Goal: Task Accomplishment & Management: Manage account settings

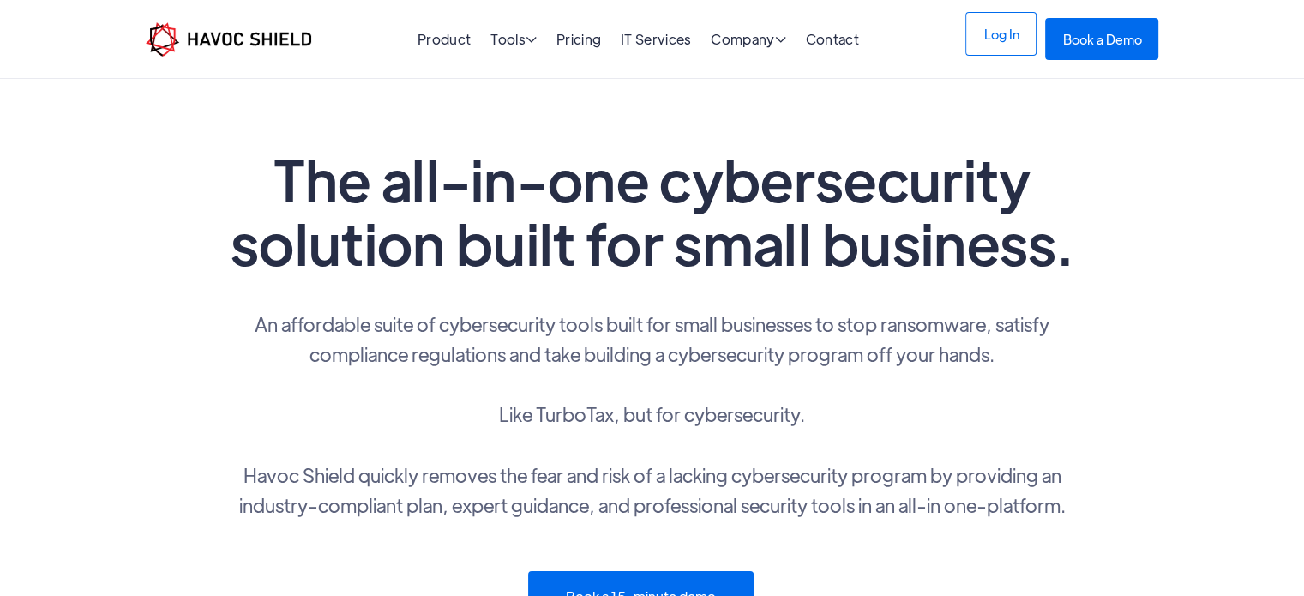
click at [998, 41] on link "Log In" at bounding box center [1000, 34] width 71 height 44
click at [1008, 39] on link "Log In" at bounding box center [1000, 34] width 71 height 44
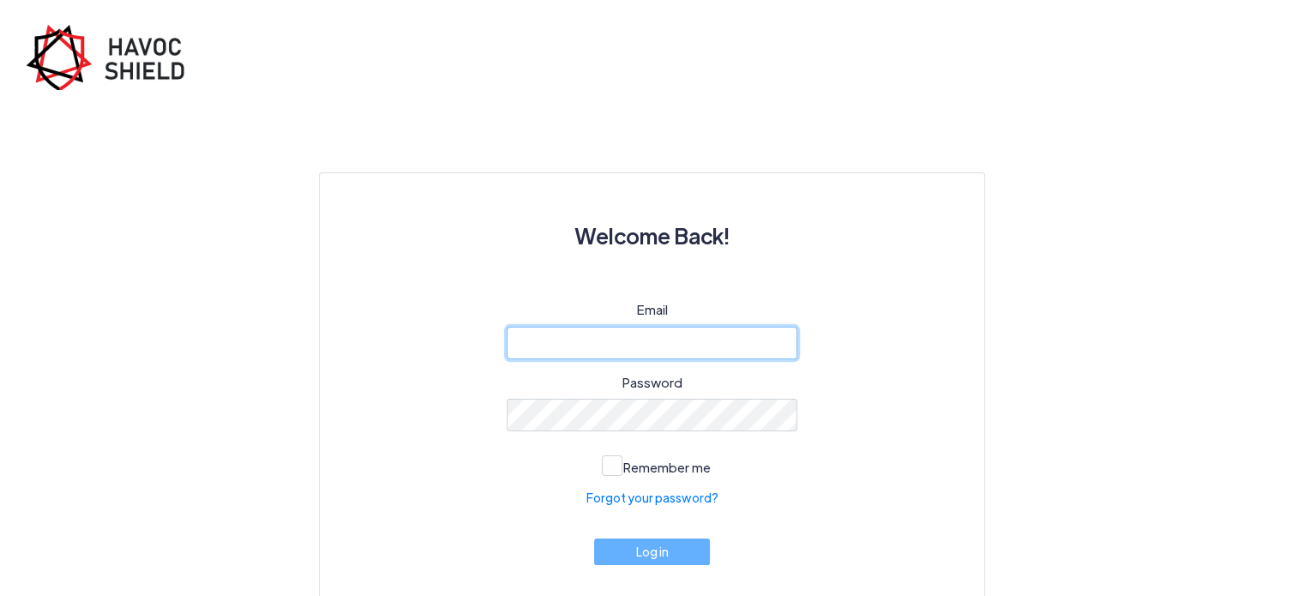
type input "[EMAIL_ADDRESS][DOMAIN_NAME]"
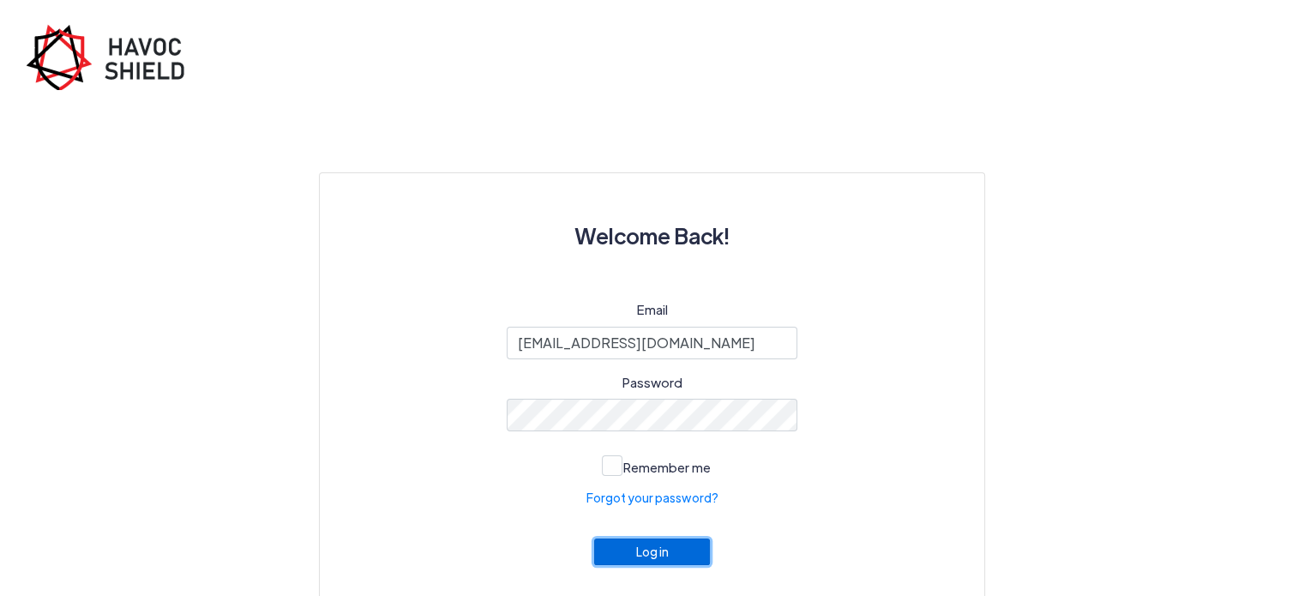
click at [655, 555] on button "Log in" at bounding box center [652, 551] width 117 height 27
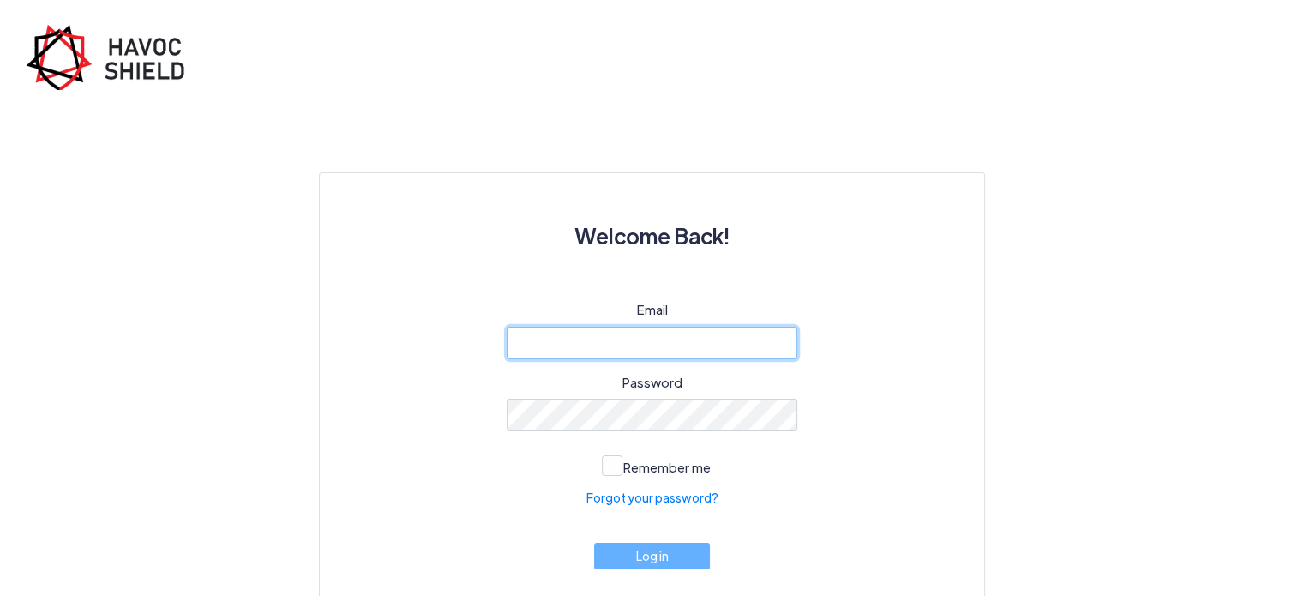
type input "[EMAIL_ADDRESS][DOMAIN_NAME]"
click at [676, 340] on input "amritapathak73@gmail.com" at bounding box center [652, 343] width 291 height 33
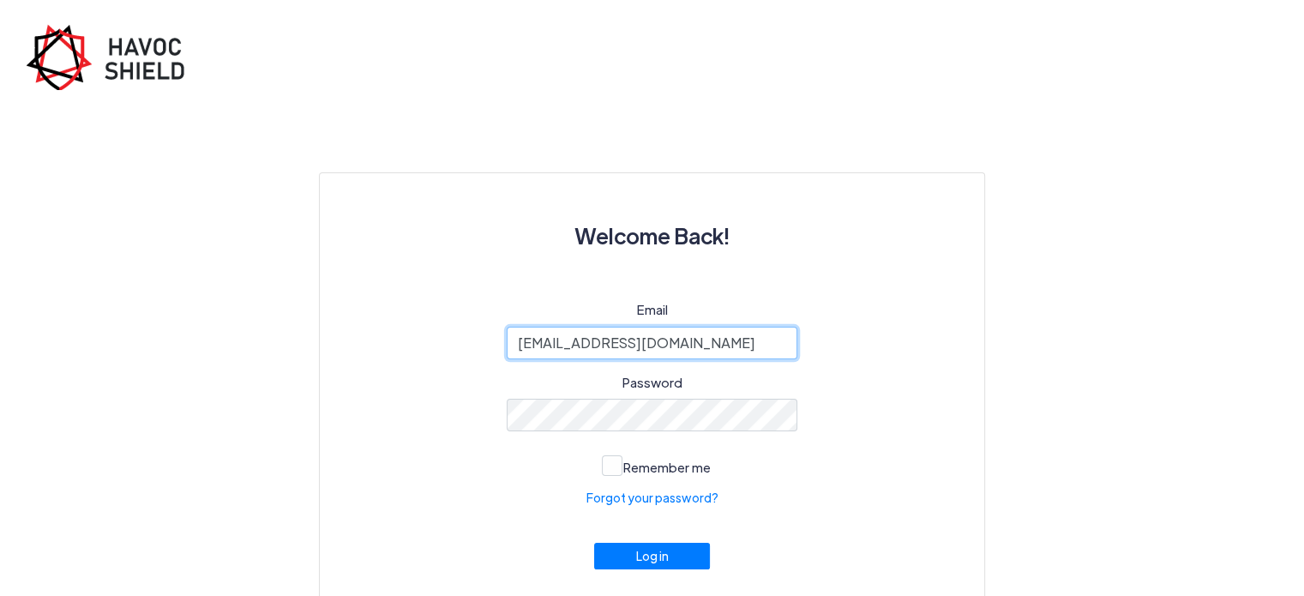
click at [676, 340] on input "amritapathak73@gmail.com" at bounding box center [652, 343] width 291 height 33
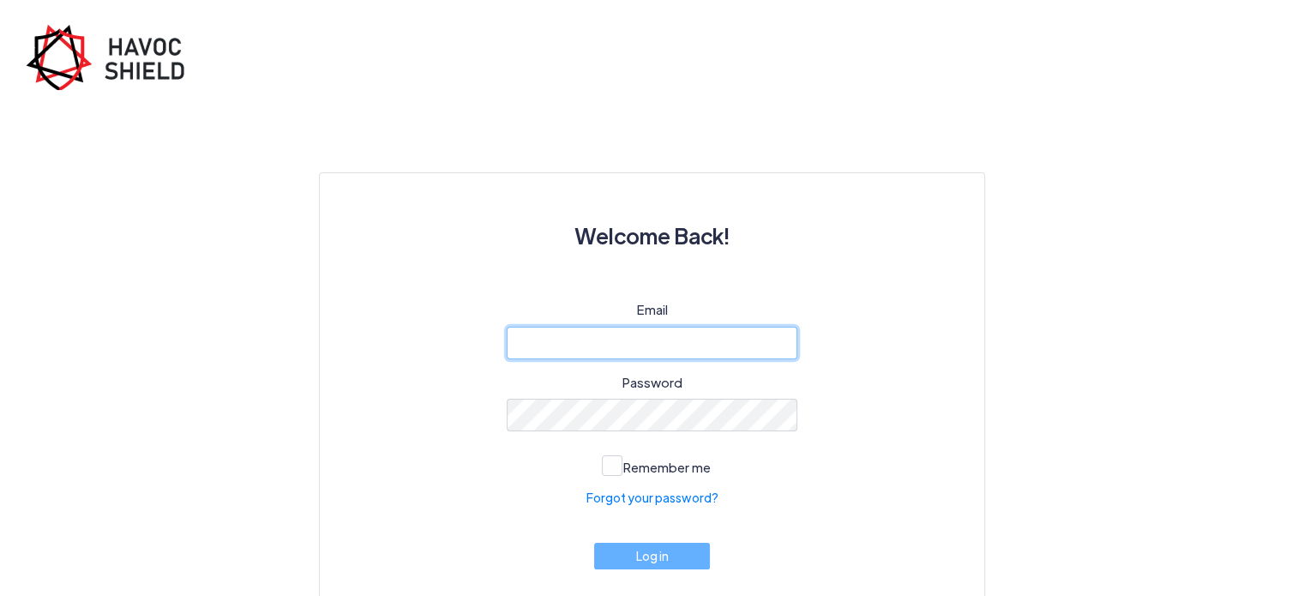
paste input "cyber@ijk.international"
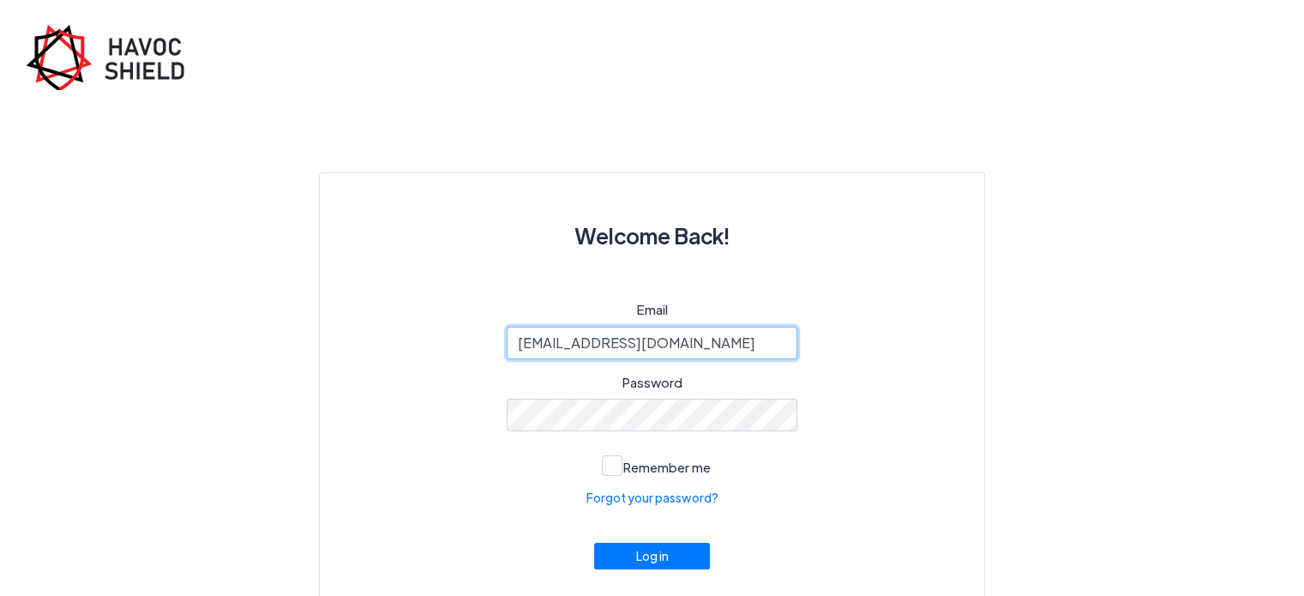
type input "cyber@ijk.international"
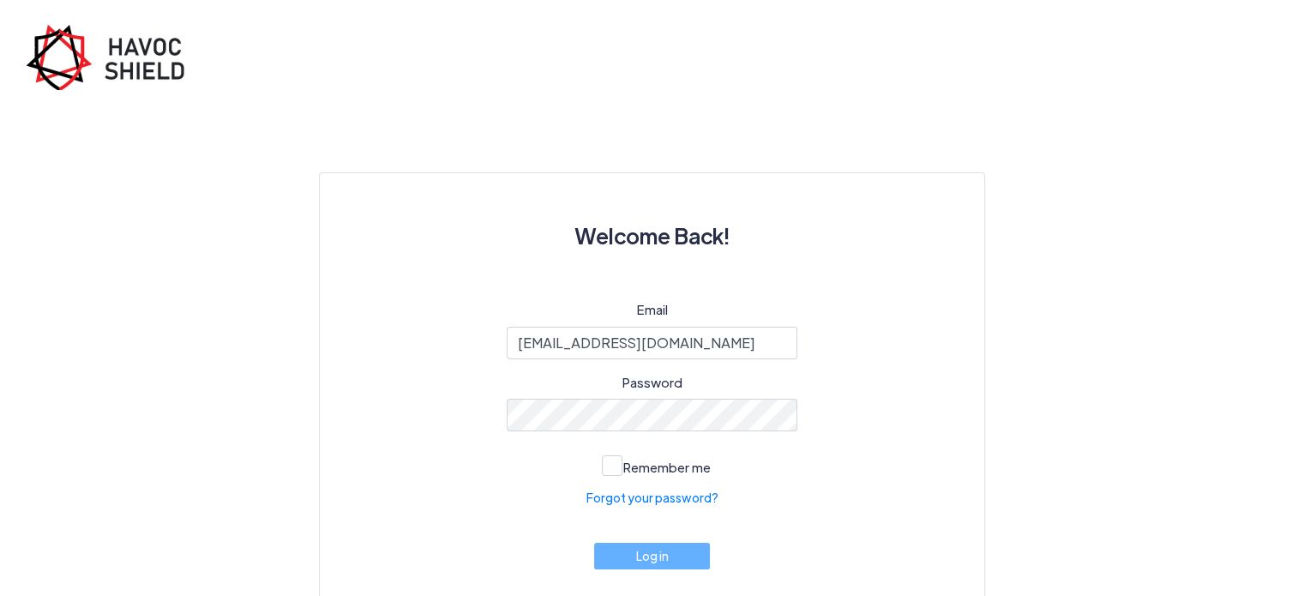
click at [806, 510] on div "Email cyber@ijk.international Password Remember me Forgot your password? Log in" at bounding box center [652, 452] width 582 height 305
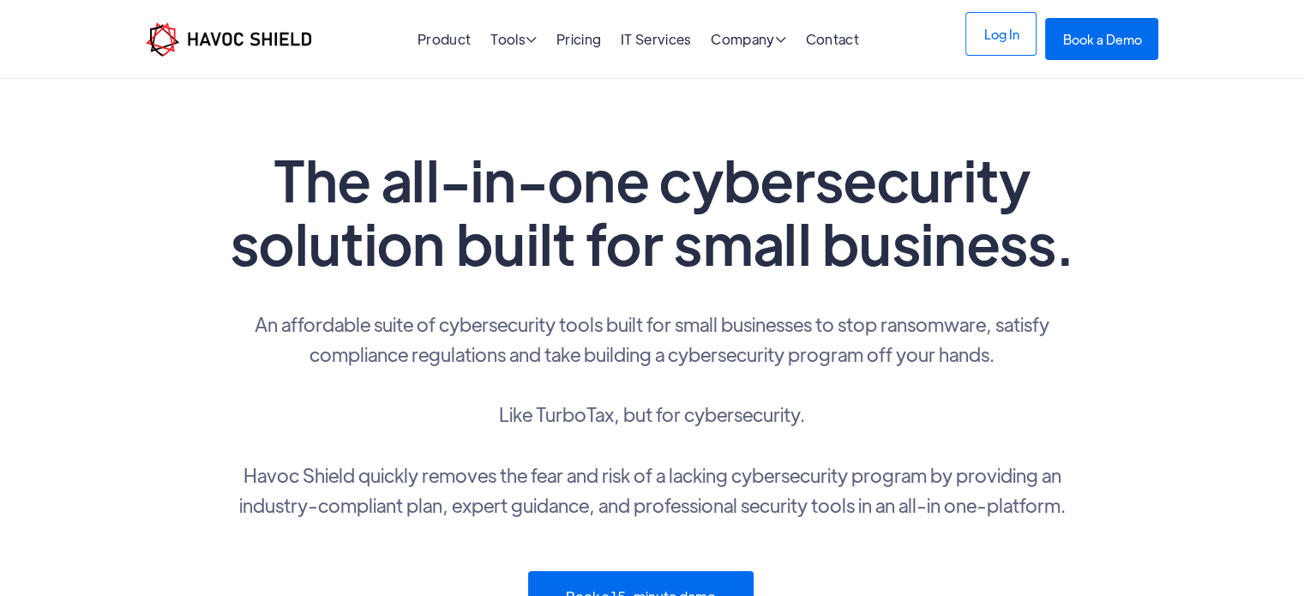
click at [1009, 37] on link "Log In" at bounding box center [1000, 34] width 71 height 44
click at [1014, 45] on link "Log In" at bounding box center [1000, 34] width 71 height 44
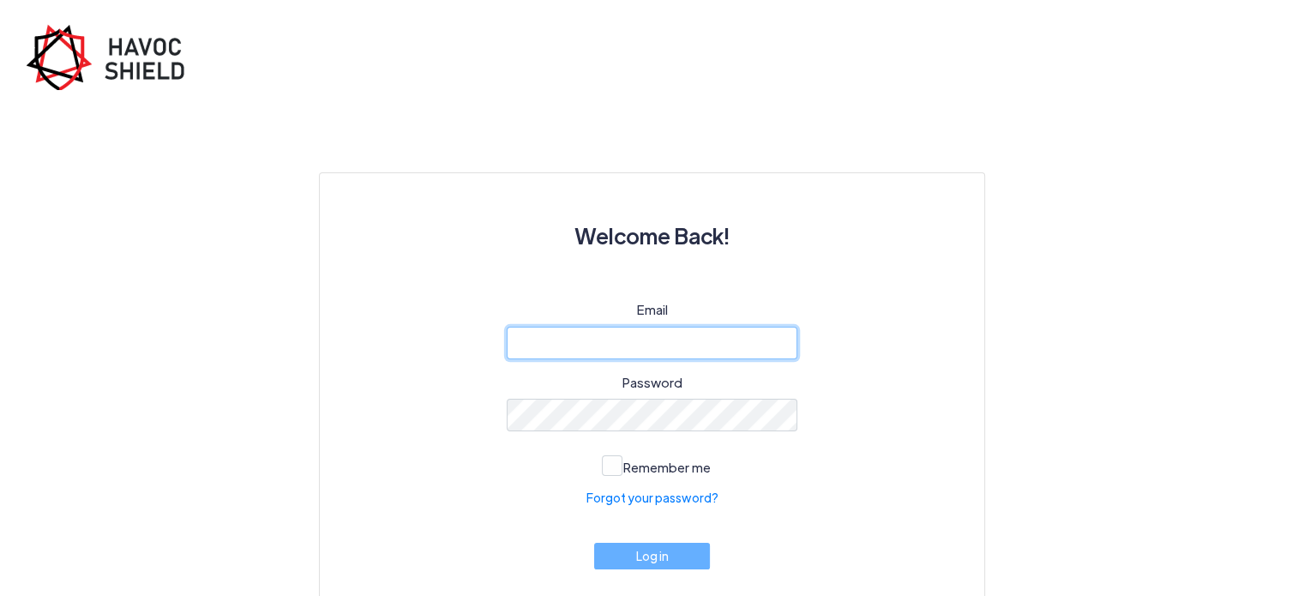
type input "amritapathak73@gmail.com"
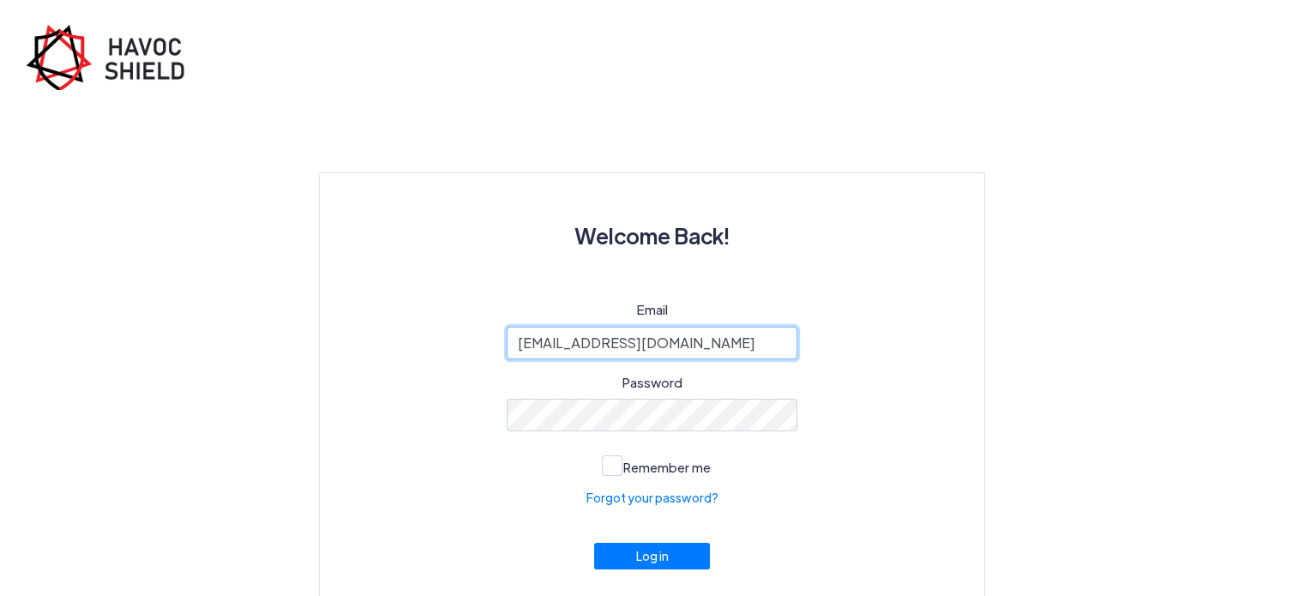
click at [681, 339] on input "amritapathak73@gmail.com" at bounding box center [652, 343] width 291 height 33
type input "cyber@ijk.international"
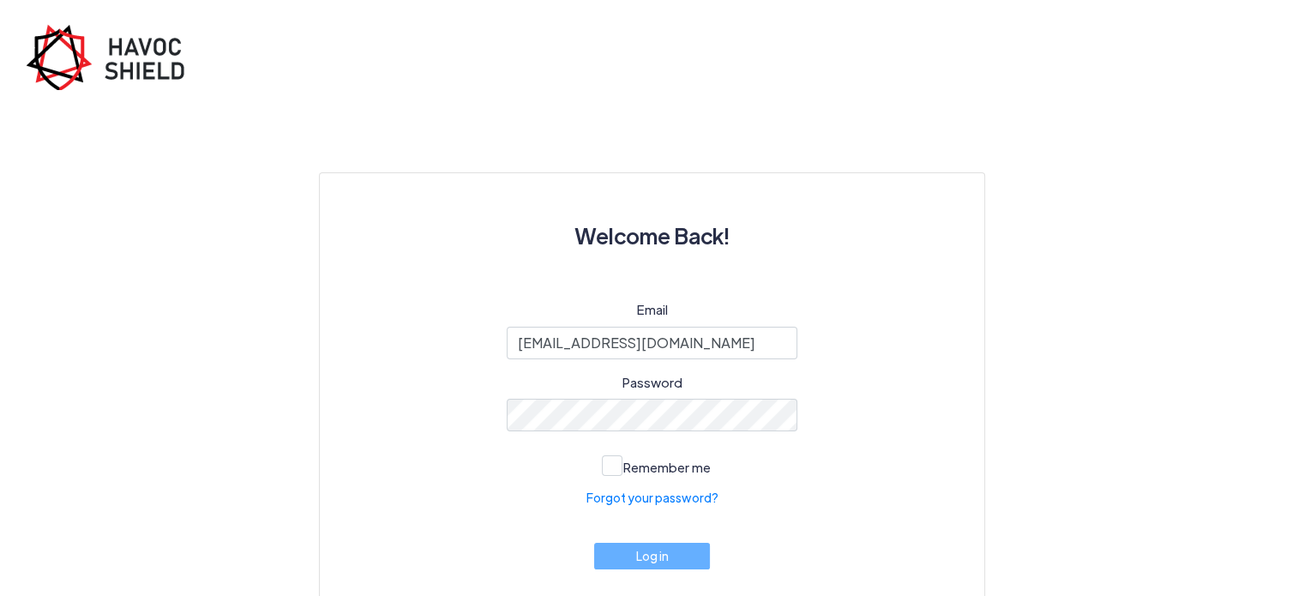
click at [777, 476] on div "Email cyber@ijk.international Password Remember me Forgot your password? Log in" at bounding box center [652, 452] width 582 height 305
type input "amritapathak73@gmail.com"
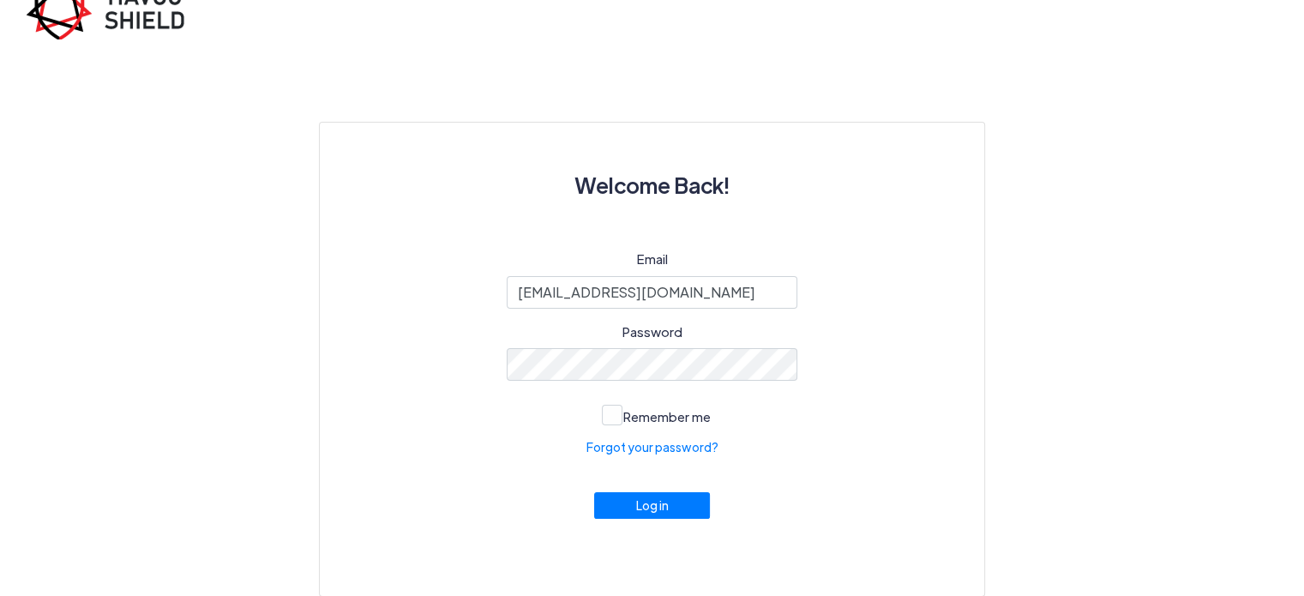
click at [923, 309] on div "Email amritapathak73@gmail.com Password Remember me Forgot your password? Log in" at bounding box center [652, 401] width 582 height 305
click at [615, 418] on span at bounding box center [612, 415] width 21 height 21
click at [0, 0] on input "Remember me" at bounding box center [0, 0] width 0 height 0
click at [668, 514] on button "Log in" at bounding box center [652, 501] width 117 height 27
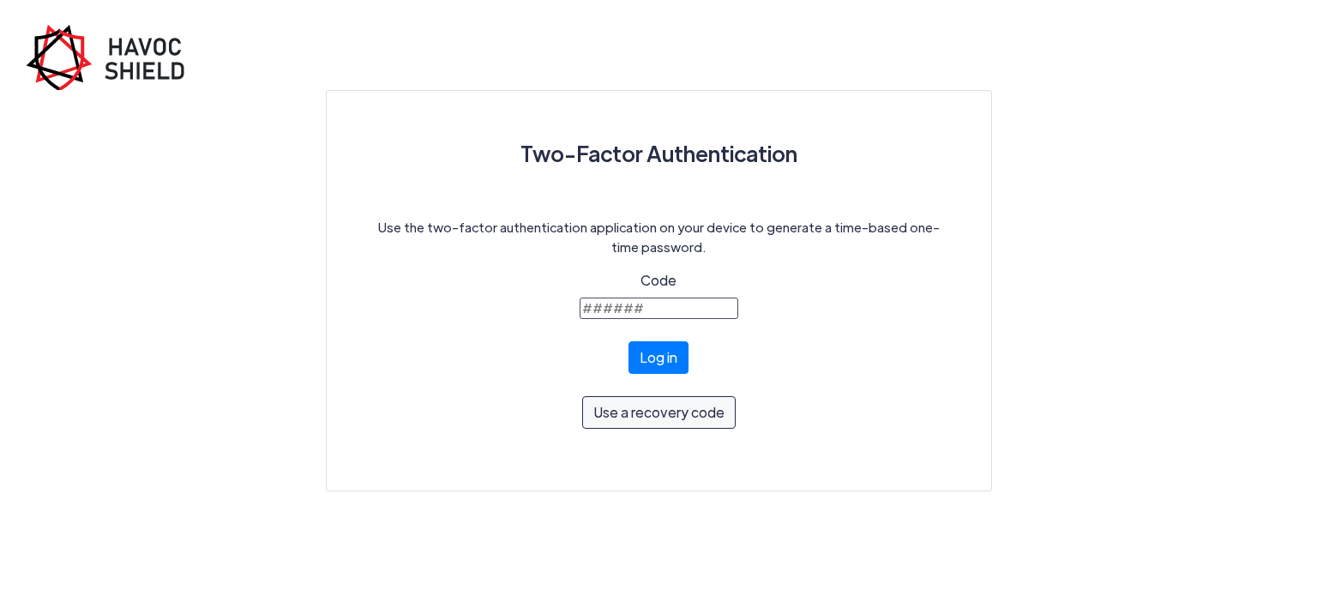
type input "1"
click at [656, 424] on button "Use a recovery code" at bounding box center [658, 408] width 153 height 33
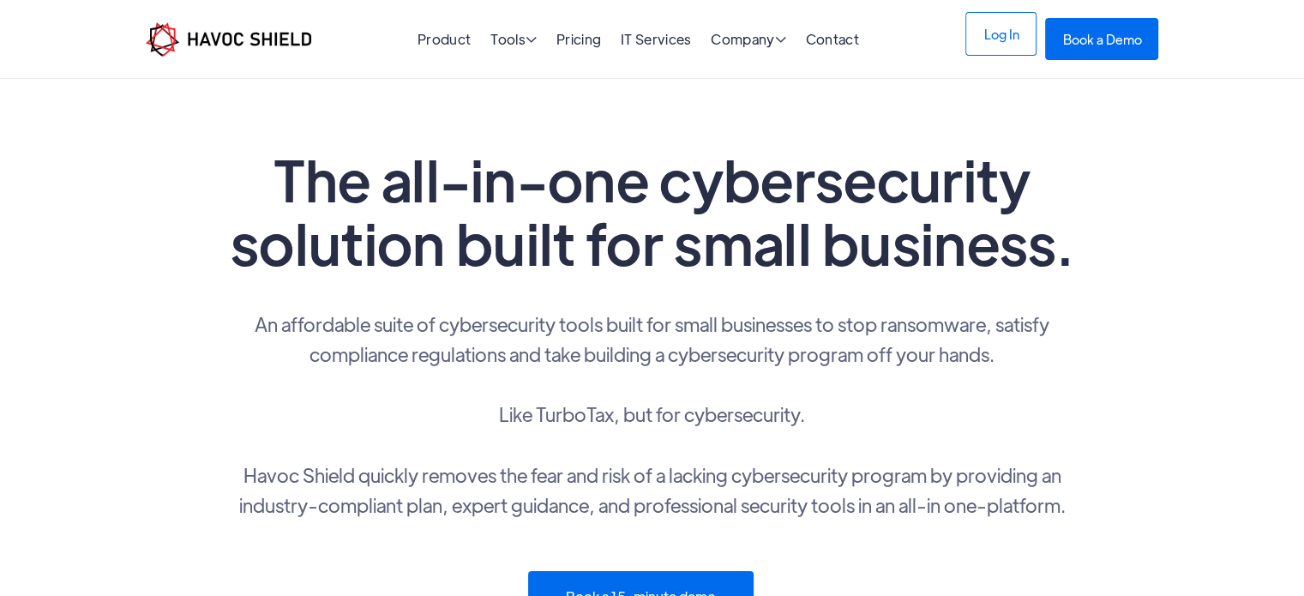
click at [1005, 49] on link "Log In" at bounding box center [1000, 34] width 71 height 44
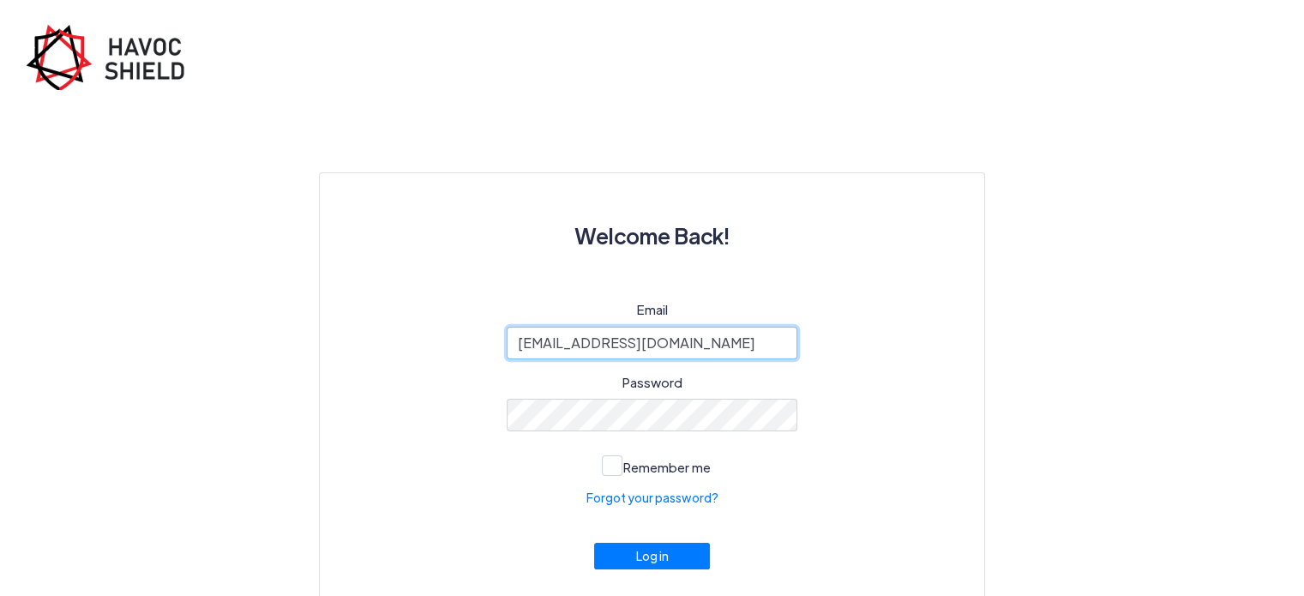
click at [700, 341] on input "[EMAIL_ADDRESS][DOMAIN_NAME]" at bounding box center [652, 343] width 291 height 33
type input "a"
type input "i"
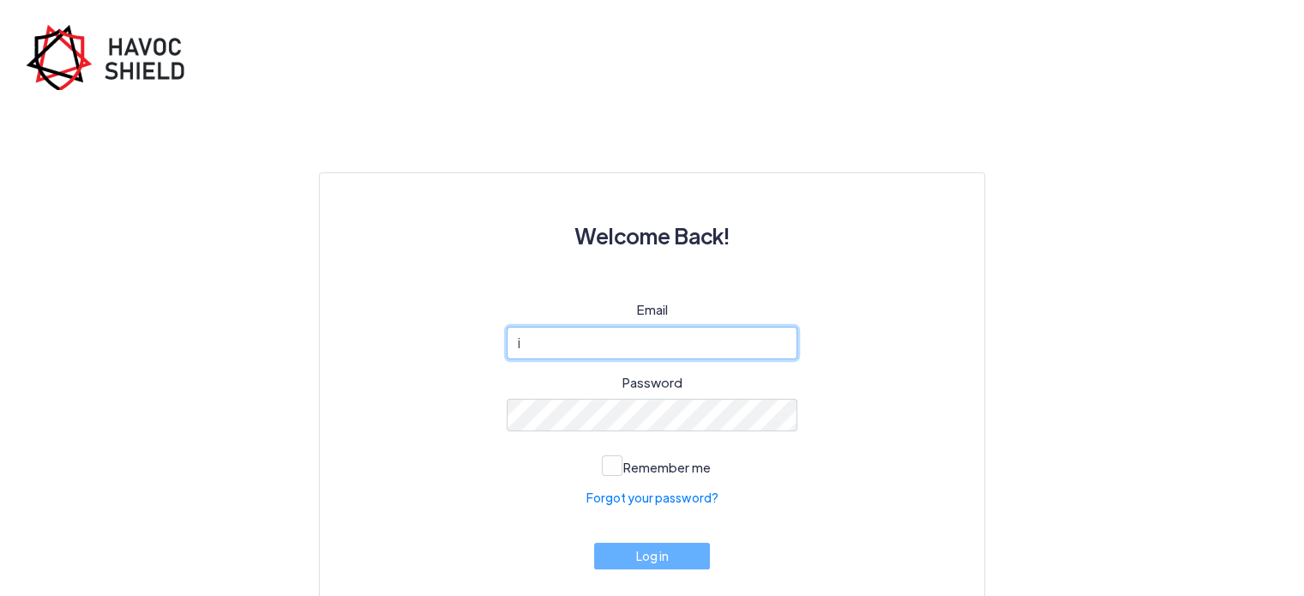
click at [526, 352] on input "i" at bounding box center [652, 343] width 291 height 33
type input "cyber"
click at [601, 340] on input "cyber" at bounding box center [652, 343] width 291 height 33
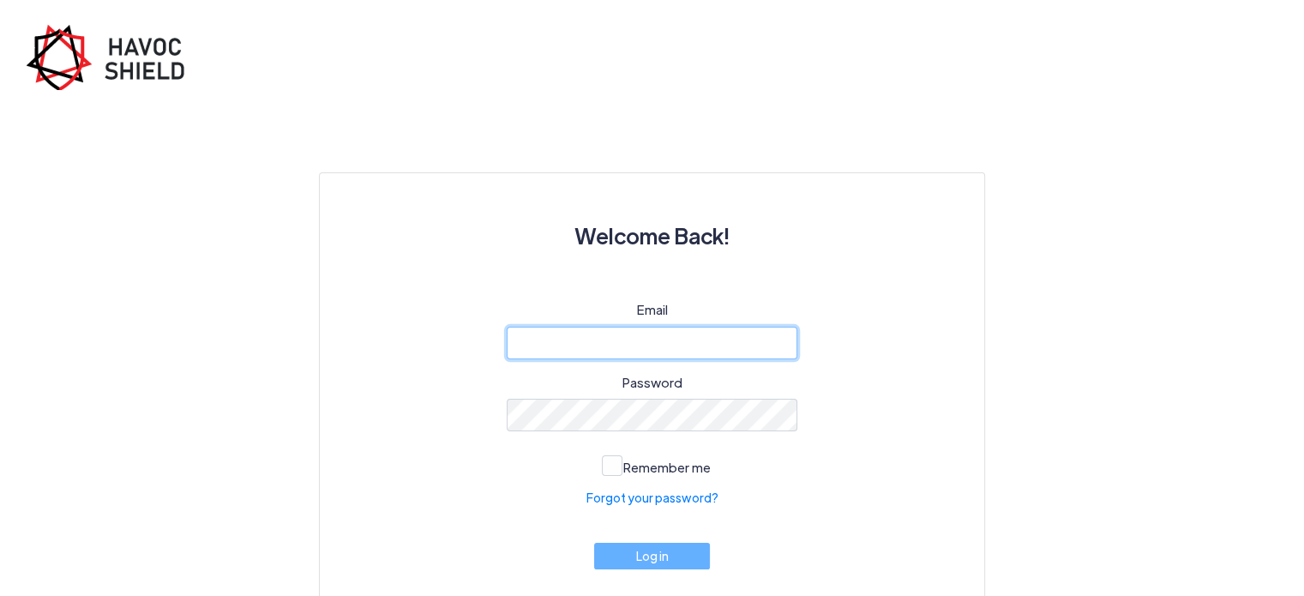
paste input "[EMAIL_ADDRESS][DOMAIN_NAME]"
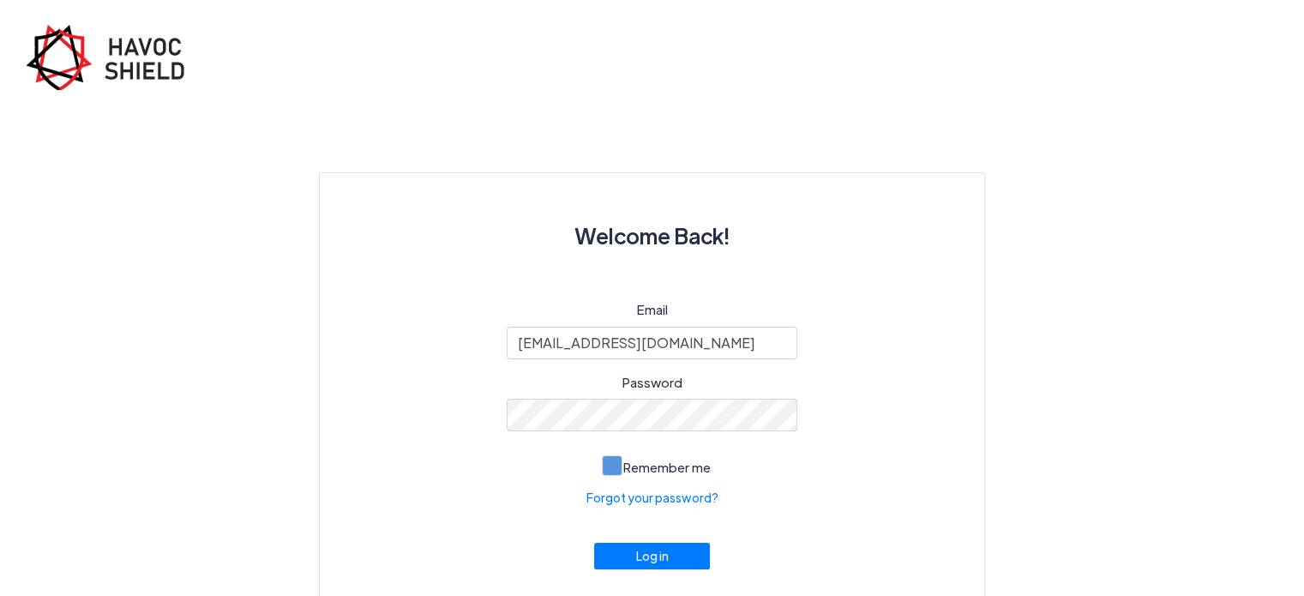
click at [617, 465] on span at bounding box center [612, 465] width 21 height 21
click at [0, 0] on input "Remember me" at bounding box center [0, 0] width 0 height 0
click at [647, 554] on button "Log in" at bounding box center [652, 551] width 117 height 27
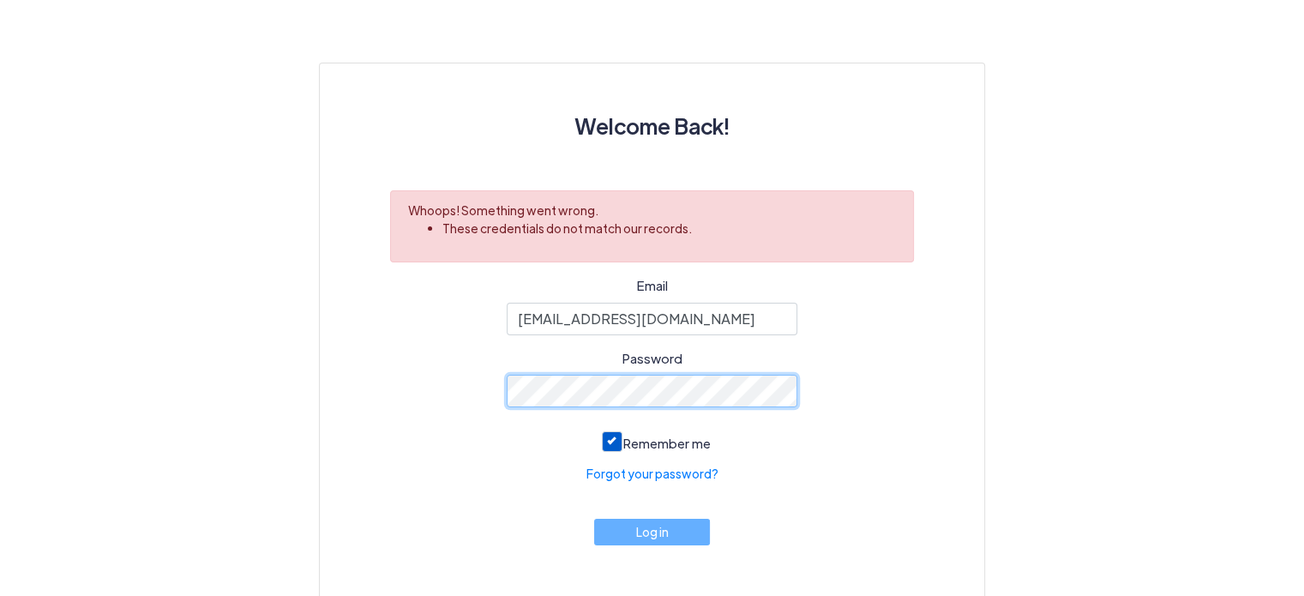
scroll to position [111, 0]
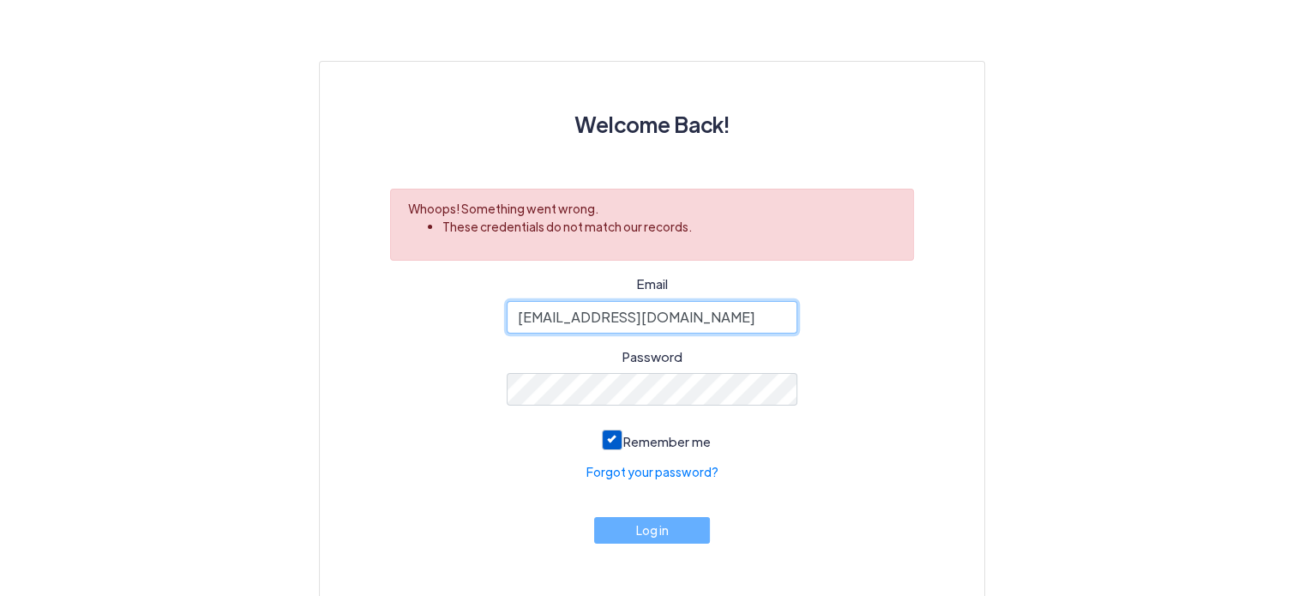
click at [685, 308] on input "[EMAIL_ADDRESS][DOMAIN_NAME]" at bounding box center [652, 317] width 291 height 33
type input "c"
type input "cyber@ijk.international"
click at [605, 315] on input "cyber@ijk.international" at bounding box center [652, 317] width 291 height 33
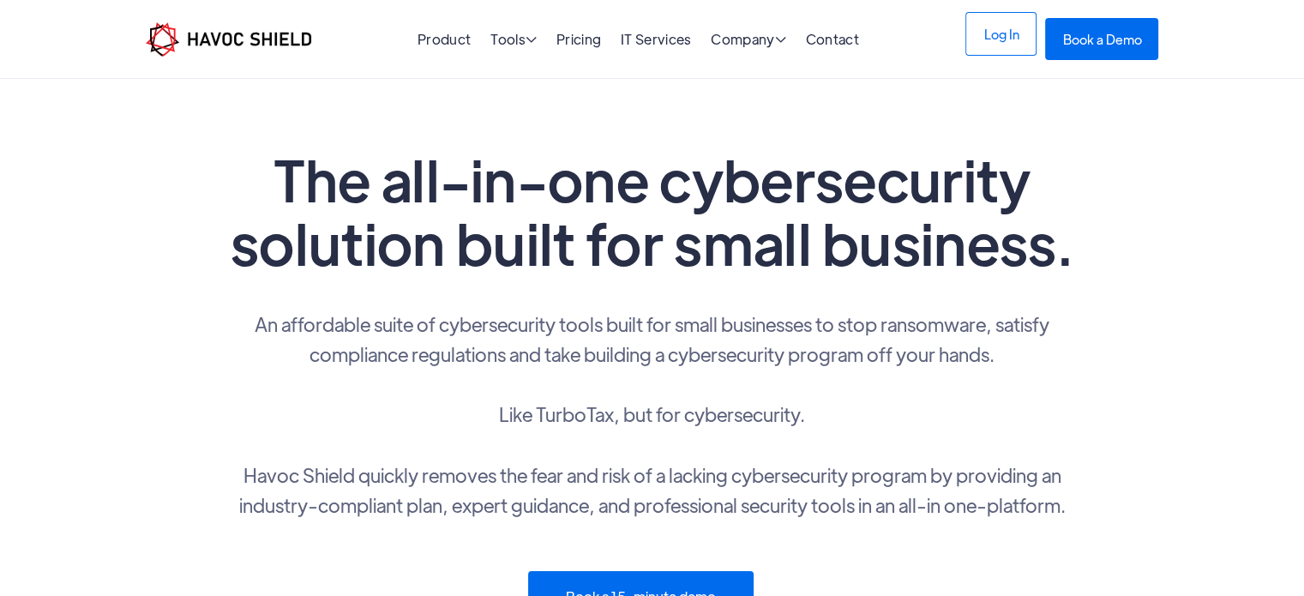
click at [1000, 35] on link "Log In" at bounding box center [1000, 34] width 71 height 44
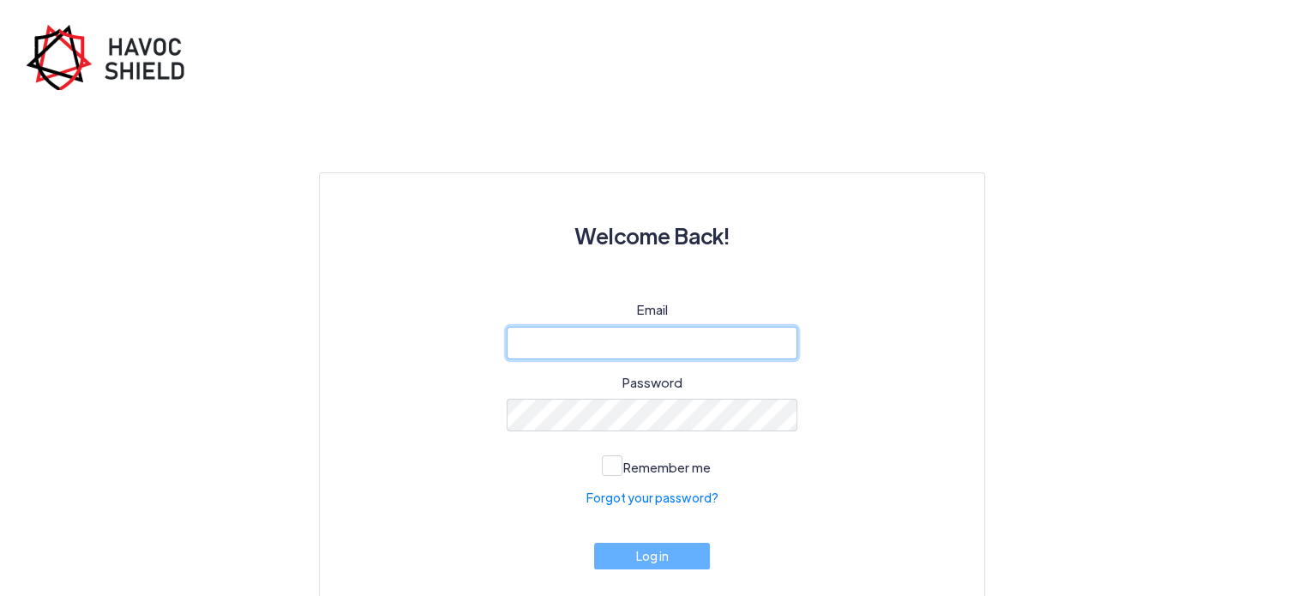
type input "amritapathak73@gmail.com"
click at [700, 337] on input "amritapathak73@gmail.com" at bounding box center [652, 343] width 291 height 33
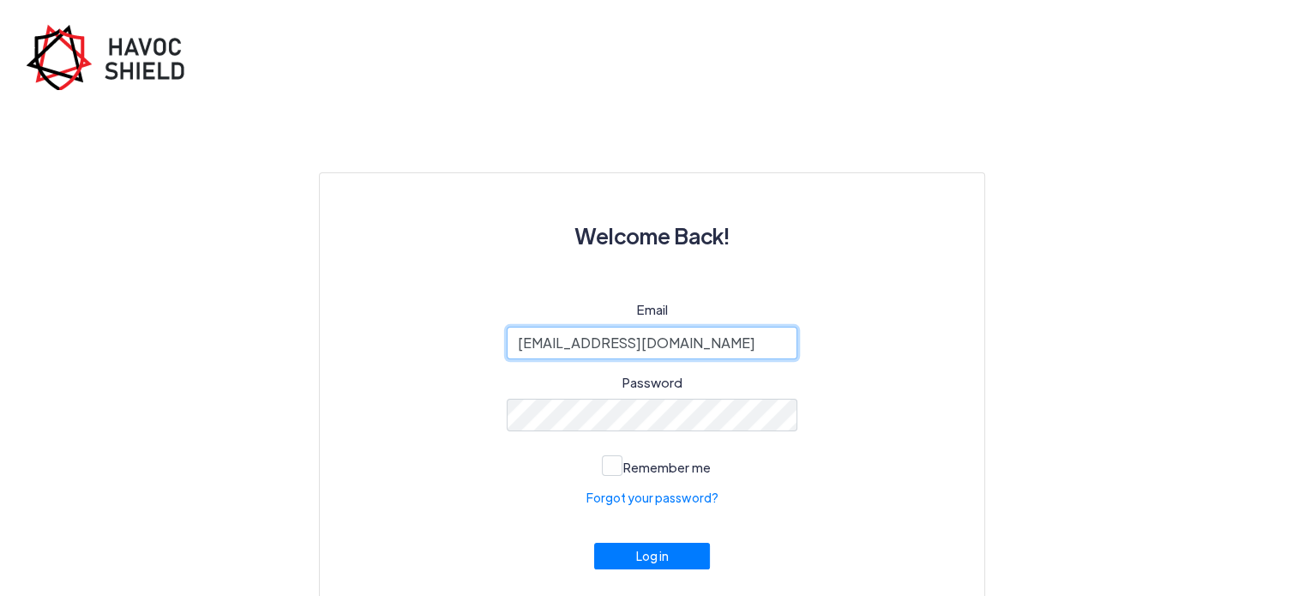
click at [700, 337] on input "amritapathak73@gmail.com" at bounding box center [652, 343] width 291 height 33
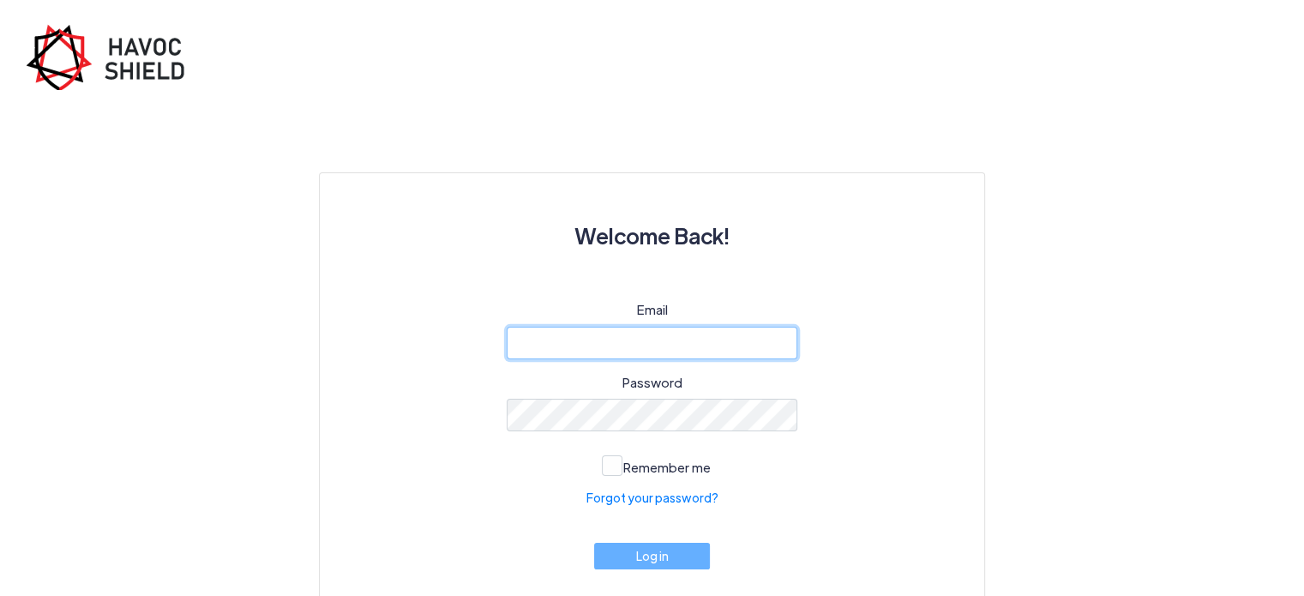
type input "i"
type input "cyber@ijk.international"
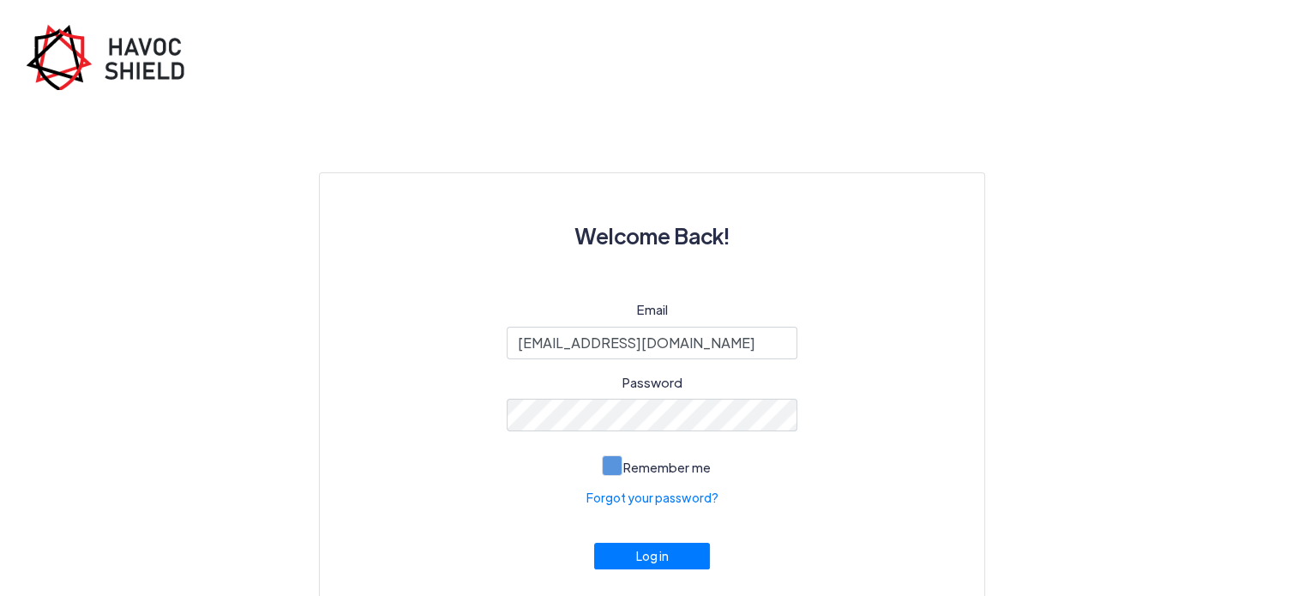
click at [617, 466] on span at bounding box center [612, 465] width 21 height 21
click at [0, 0] on input "Remember me" at bounding box center [0, 0] width 0 height 0
click at [646, 551] on button "Log in" at bounding box center [652, 551] width 117 height 27
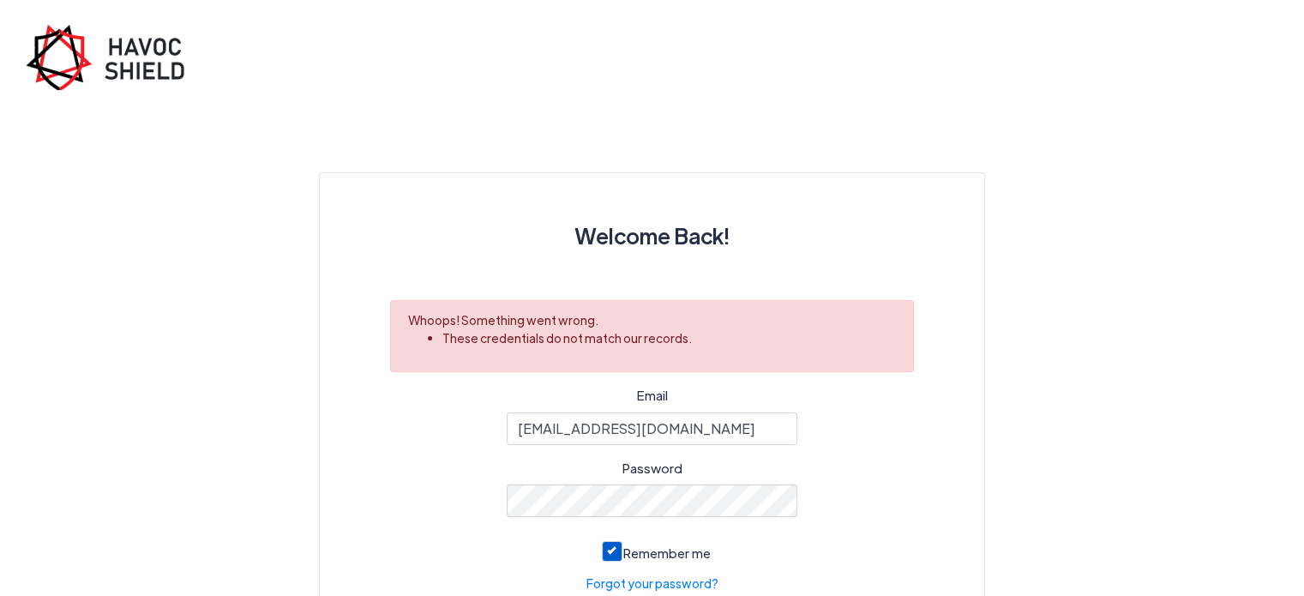
scroll to position [135, 0]
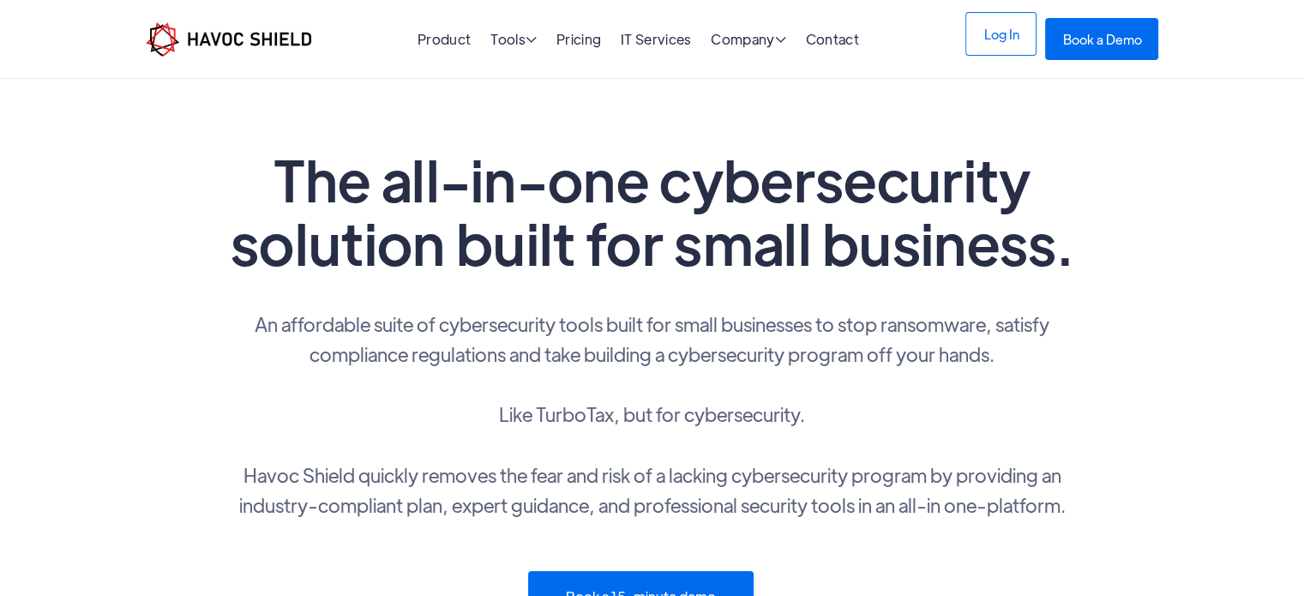
click at [1003, 24] on link "Log In" at bounding box center [1000, 34] width 71 height 44
click at [1014, 54] on link "Log In" at bounding box center [1000, 34] width 71 height 44
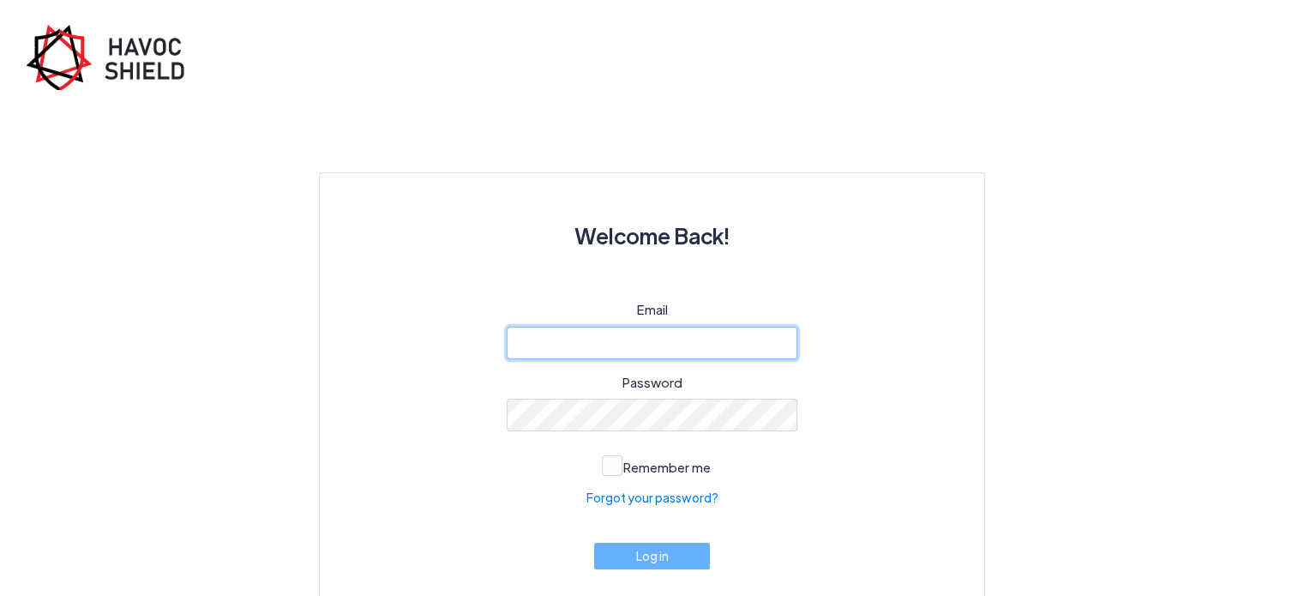
type input "[EMAIL_ADDRESS][DOMAIN_NAME]"
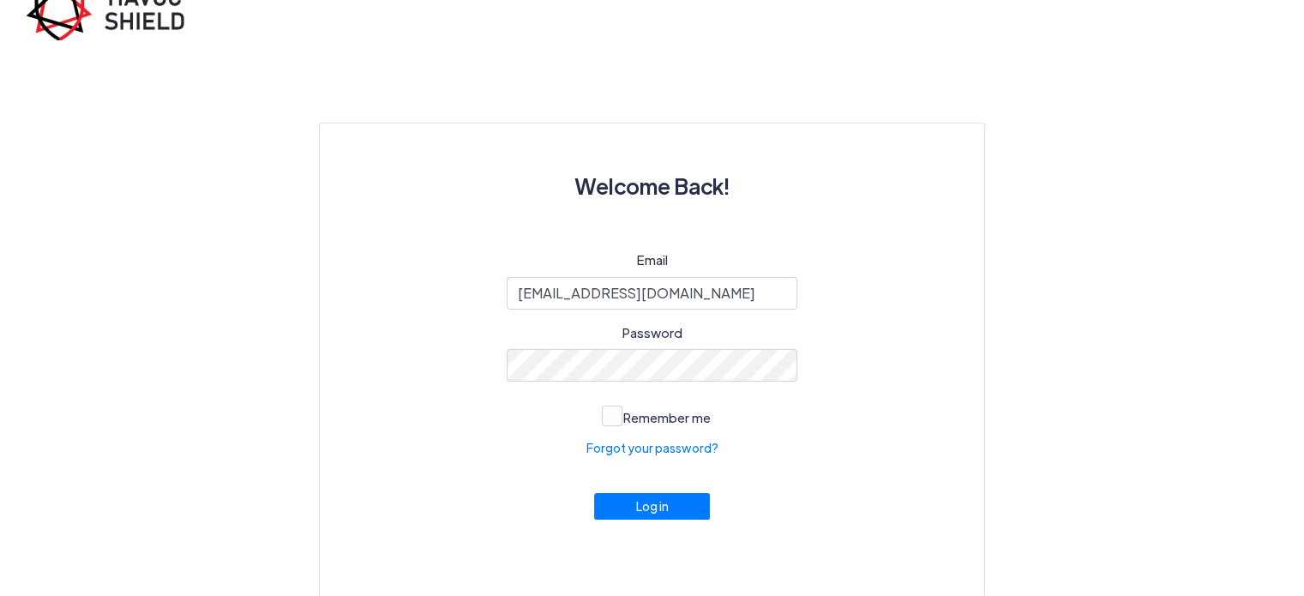
scroll to position [51, 0]
click at [710, 290] on input "[EMAIL_ADDRESS][DOMAIN_NAME]" at bounding box center [652, 292] width 291 height 33
type input "i"
click at [611, 415] on span at bounding box center [612, 415] width 21 height 21
click at [0, 0] on input "Remember me" at bounding box center [0, 0] width 0 height 0
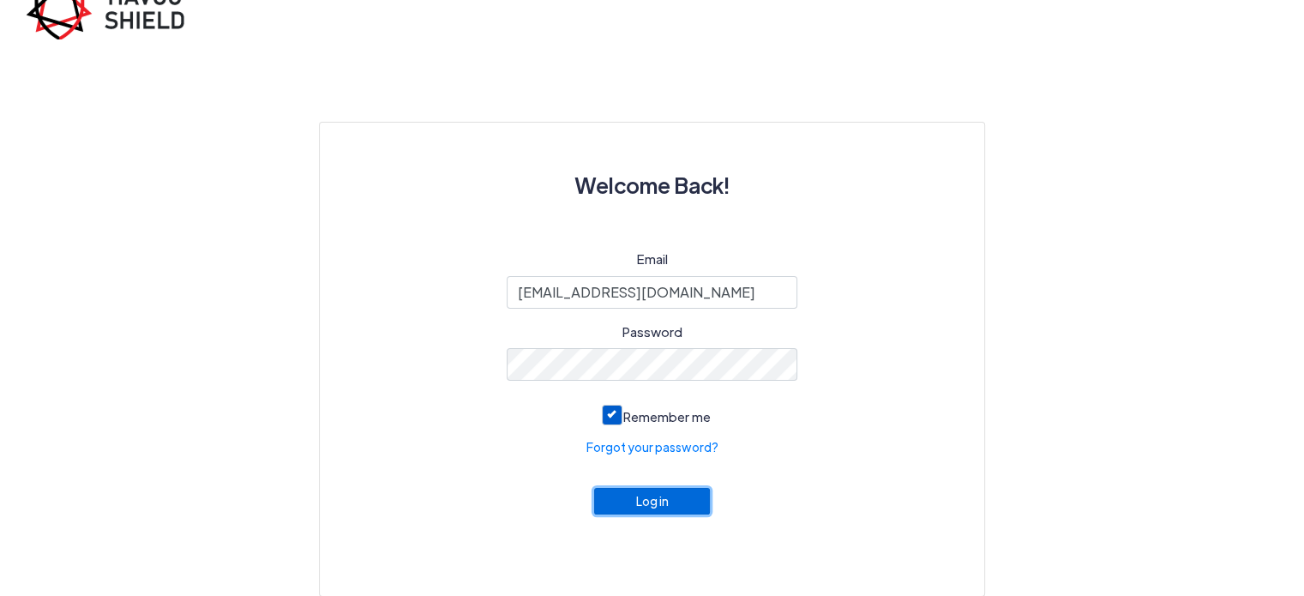
click at [661, 508] on button "Log in" at bounding box center [652, 501] width 117 height 27
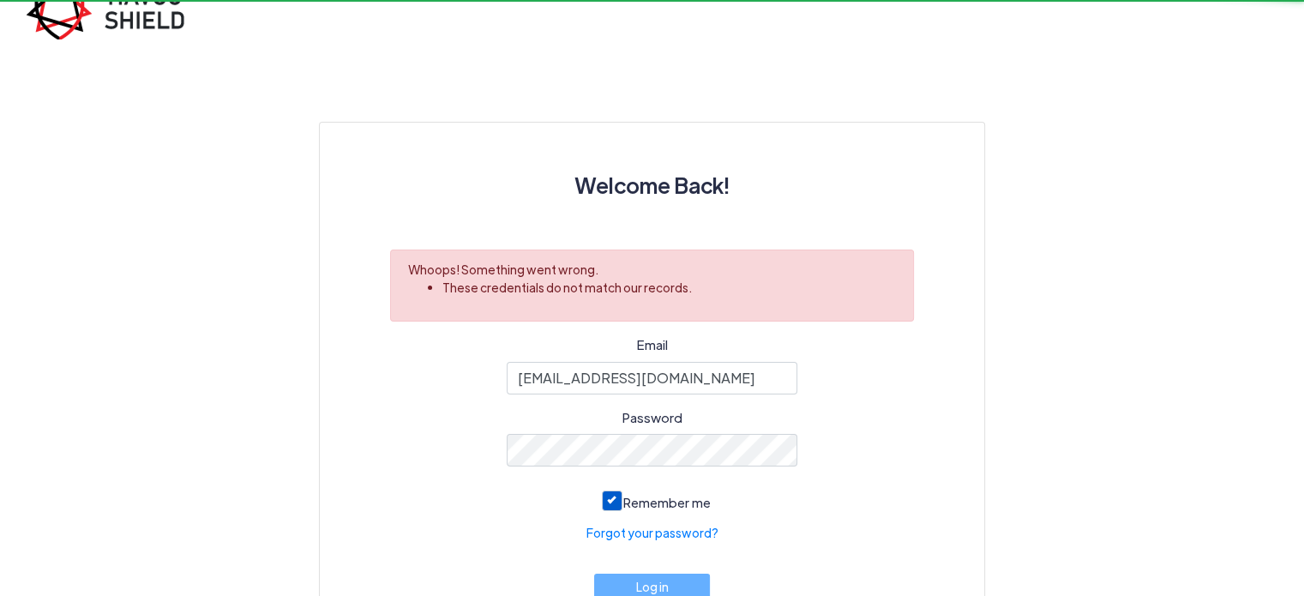
scroll to position [0, 0]
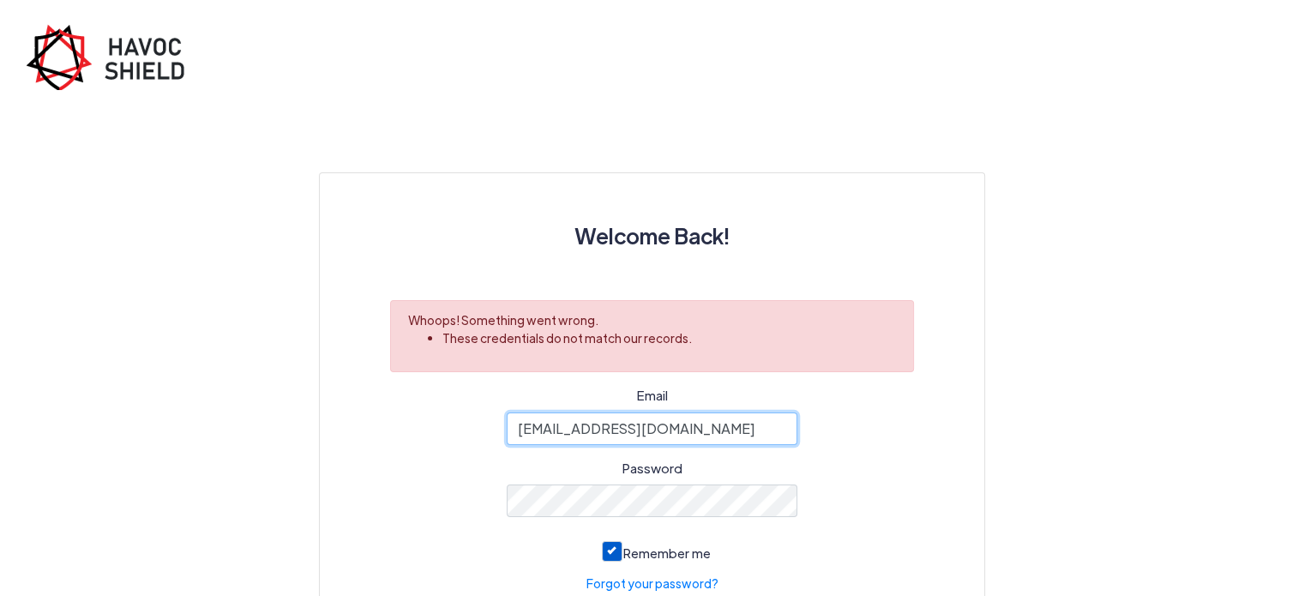
click at [671, 435] on input "[EMAIL_ADDRESS][DOMAIN_NAME]" at bounding box center [652, 428] width 291 height 33
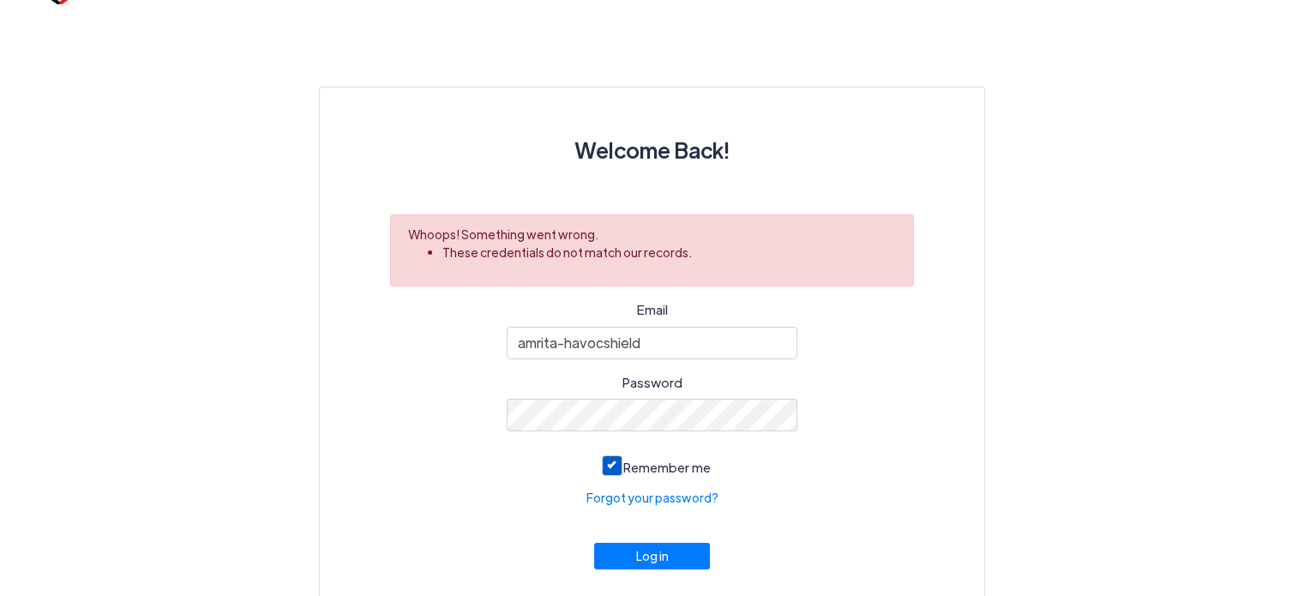
scroll to position [93, 0]
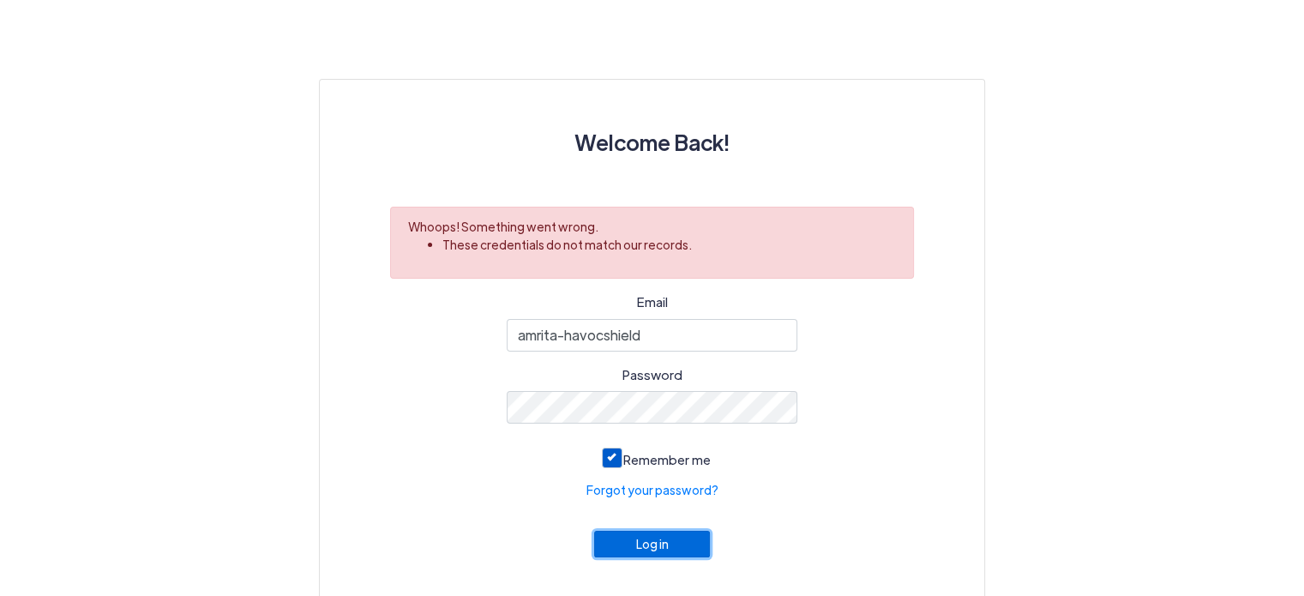
click at [628, 548] on button "Log in" at bounding box center [652, 544] width 117 height 27
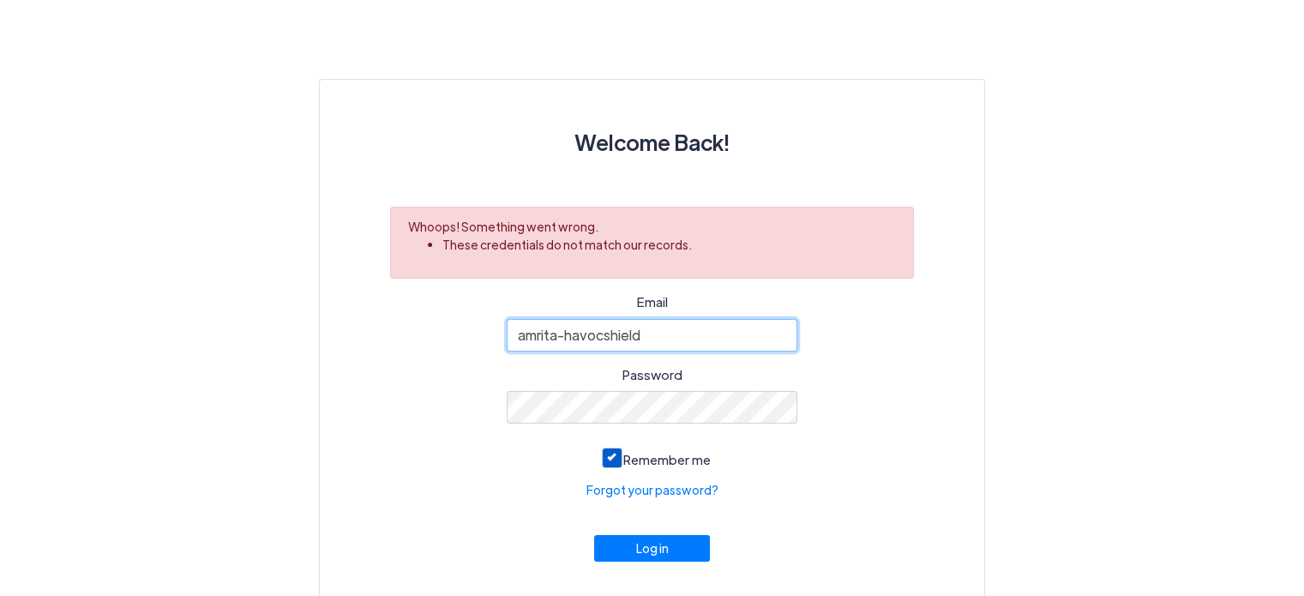
click at [566, 334] on input "amrita-havocshield" at bounding box center [652, 335] width 291 height 33
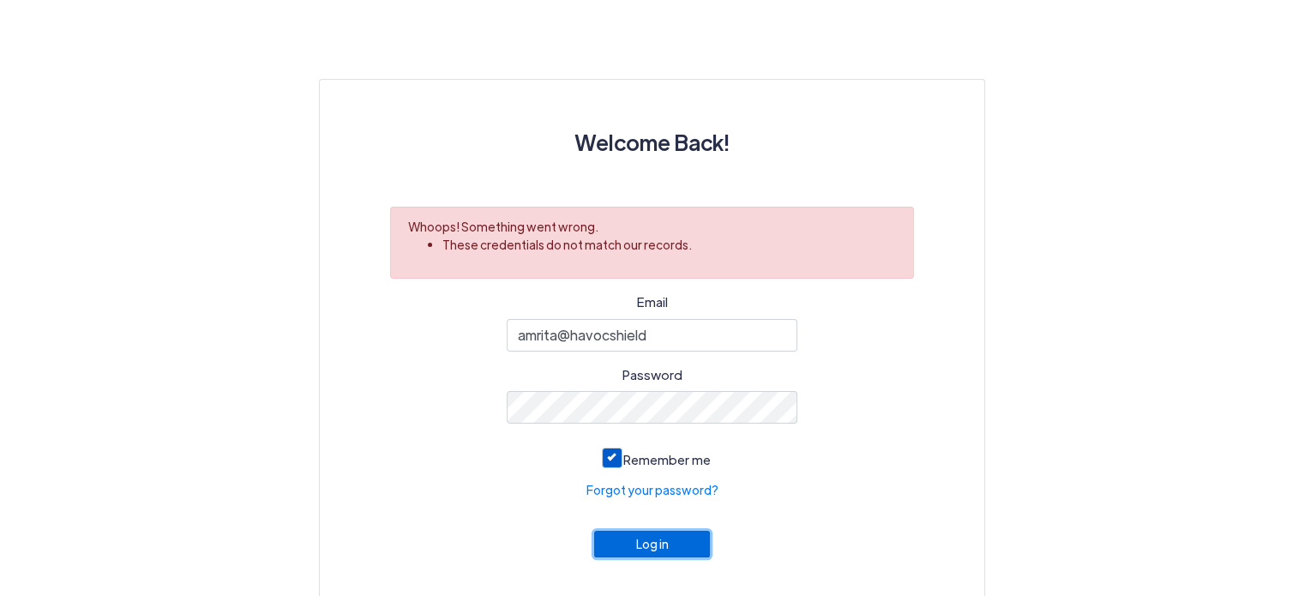
click at [660, 549] on button "Log in" at bounding box center [652, 544] width 117 height 27
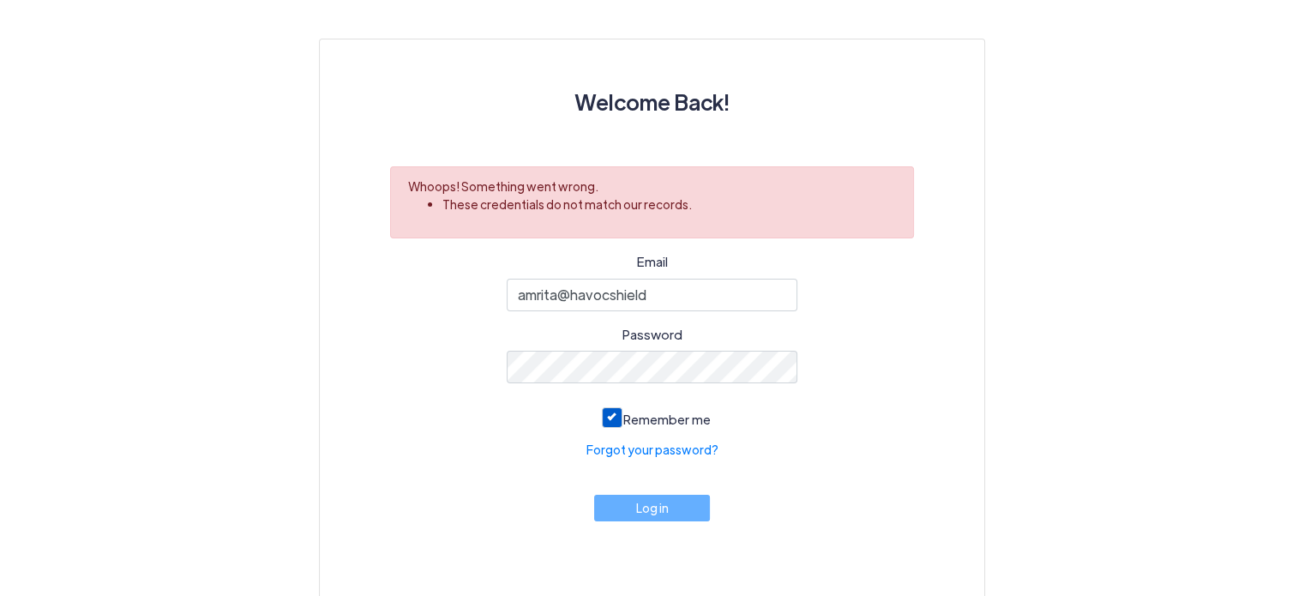
scroll to position [135, 0]
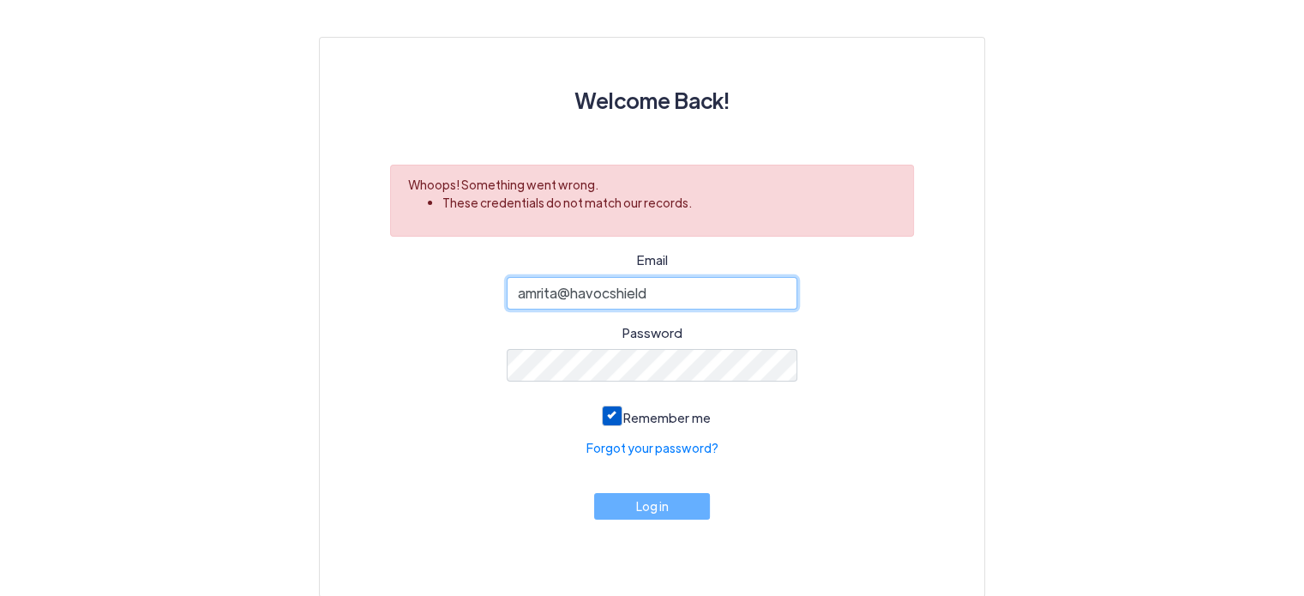
click at [682, 284] on input "amrita@havocshield" at bounding box center [652, 293] width 291 height 33
type input "a"
type input "cyber@ijk.international"
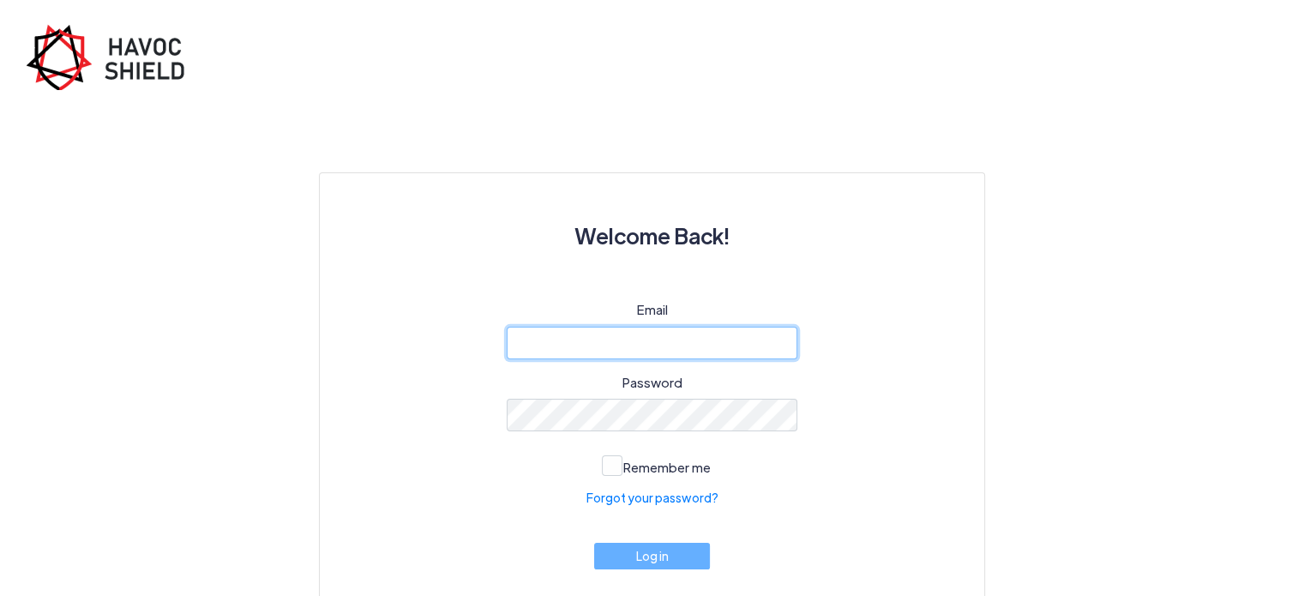
type input "[EMAIL_ADDRESS][DOMAIN_NAME]"
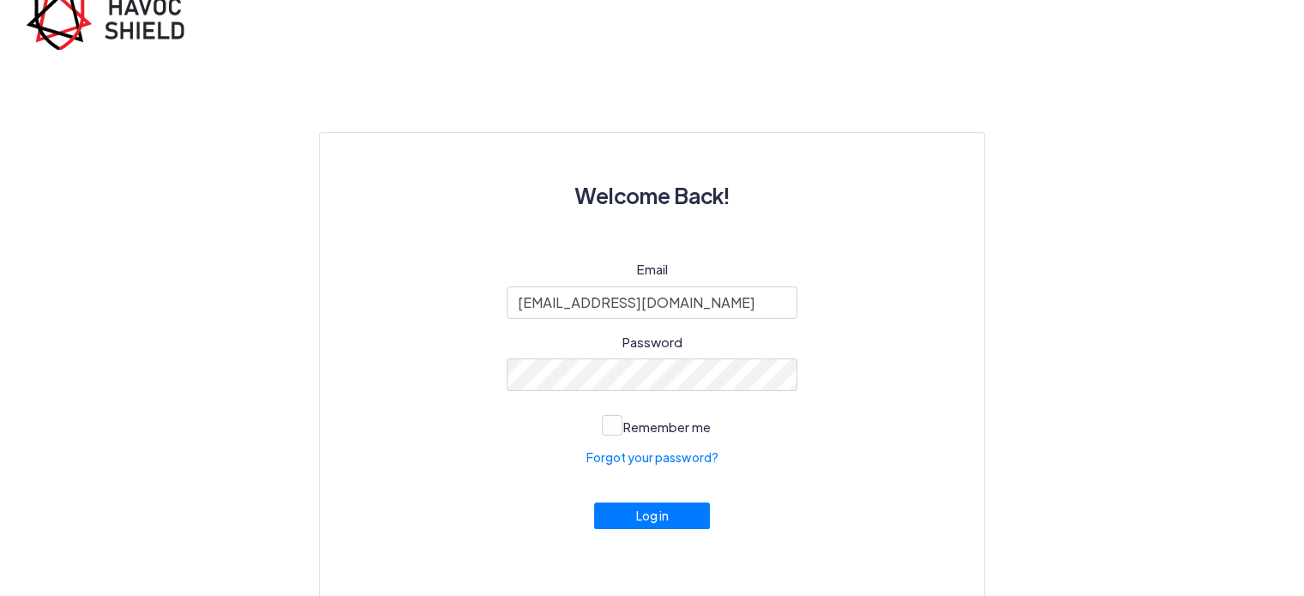
scroll to position [51, 0]
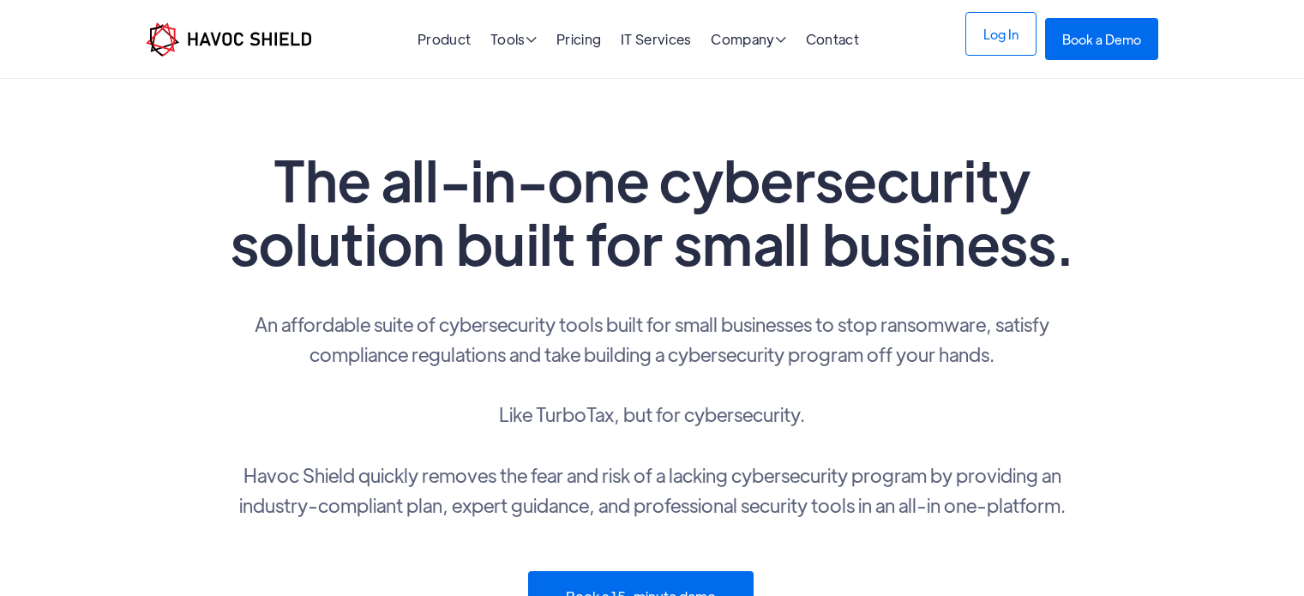
drag, startPoint x: 0, startPoint y: 0, endPoint x: 1001, endPoint y: 50, distance: 1001.7
click at [1001, 50] on link "Log In" at bounding box center [1000, 34] width 71 height 44
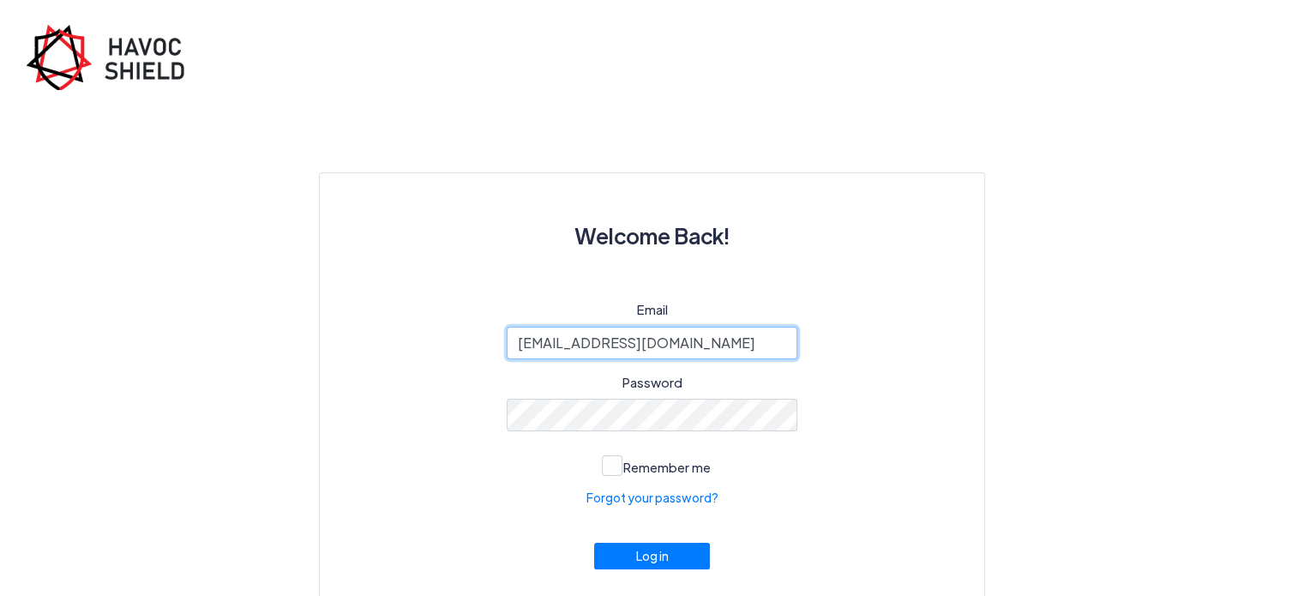
click at [692, 341] on input "[EMAIL_ADDRESS][DOMAIN_NAME]" at bounding box center [652, 343] width 291 height 33
type input "a"
type input "[EMAIL_ADDRESS][DOMAIN_NAME]"
click at [623, 466] on span "Remember me" at bounding box center [666, 467] width 87 height 16
click at [0, 0] on input "Remember me" at bounding box center [0, 0] width 0 height 0
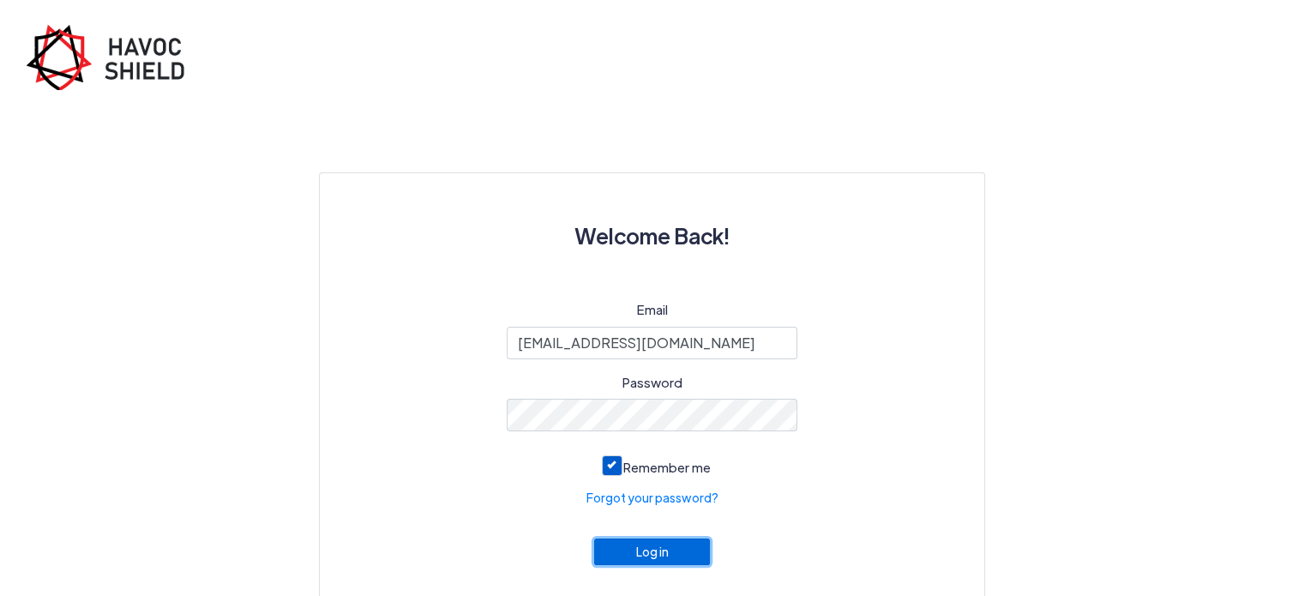
click at [676, 553] on button "Log in" at bounding box center [652, 551] width 117 height 27
